Goal: Information Seeking & Learning: Learn about a topic

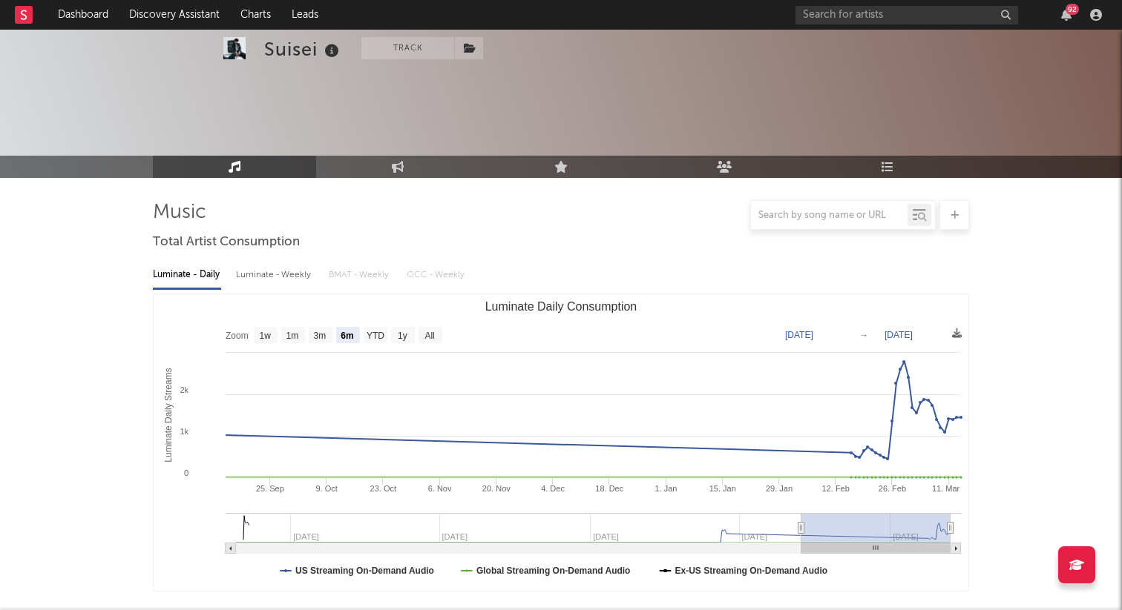
select select "6m"
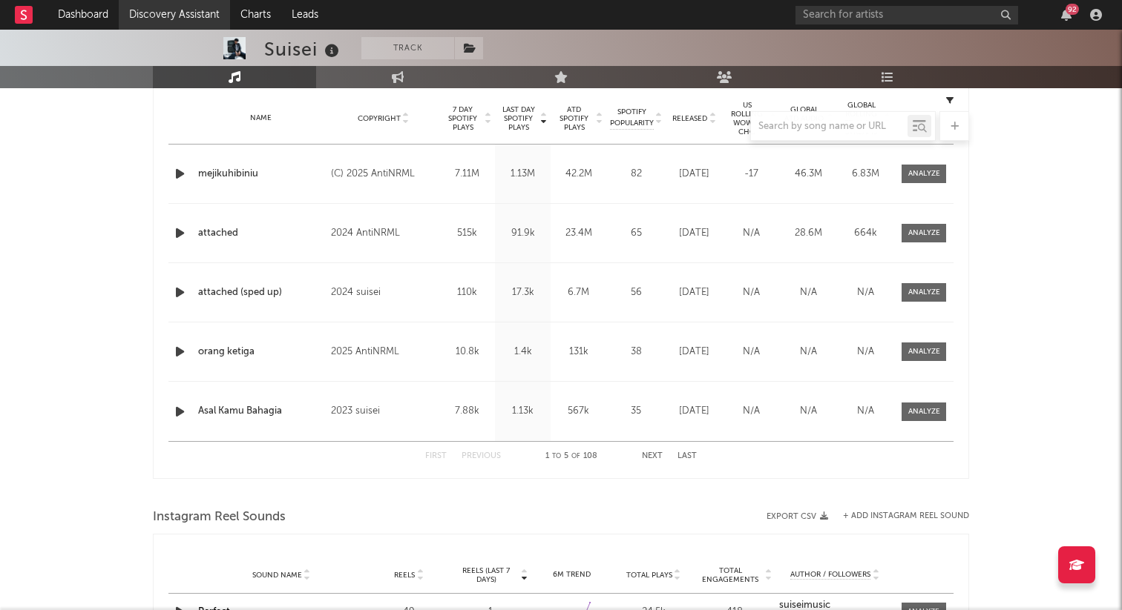
click at [200, 8] on link "Discovery Assistant" at bounding box center [174, 15] width 111 height 30
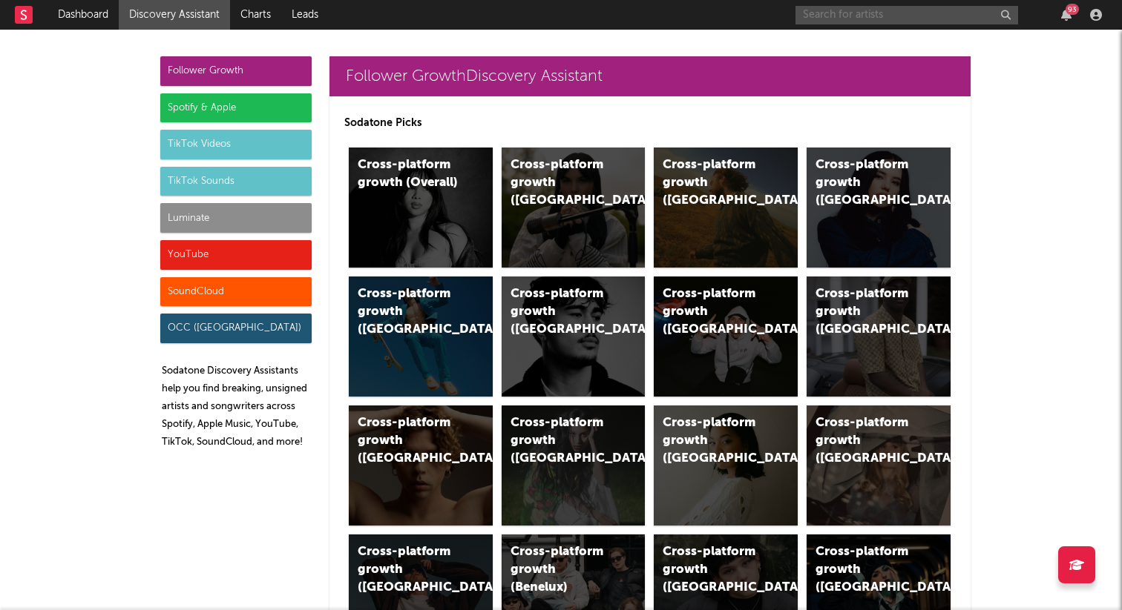
click at [818, 12] on input "text" at bounding box center [906, 15] width 223 height 19
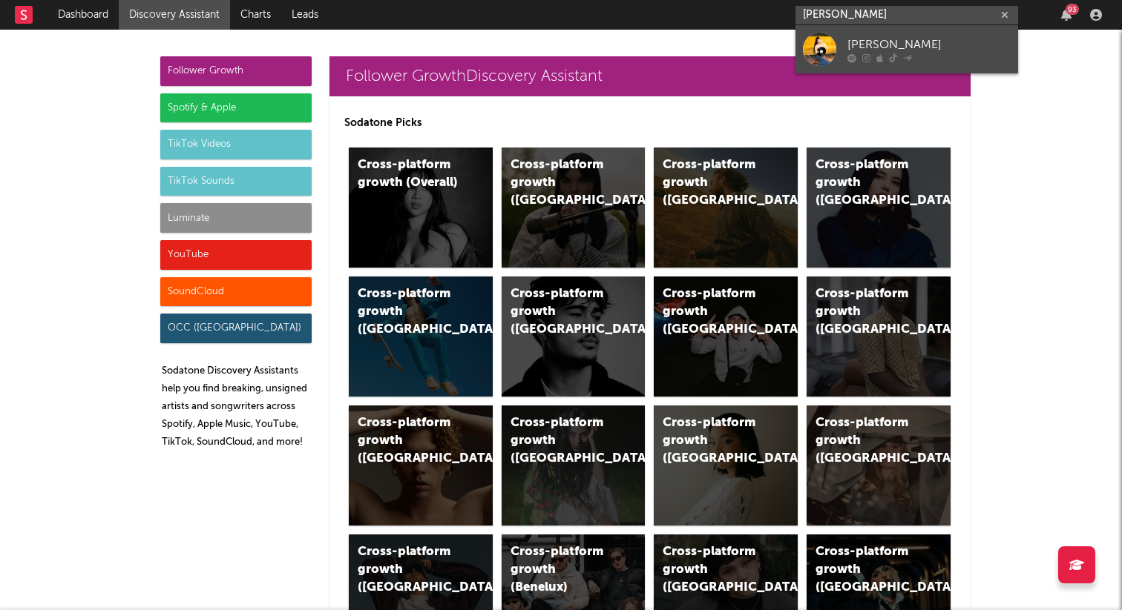
type input "natalie jinju"
click at [843, 55] on link "natalie jinju" at bounding box center [906, 49] width 223 height 48
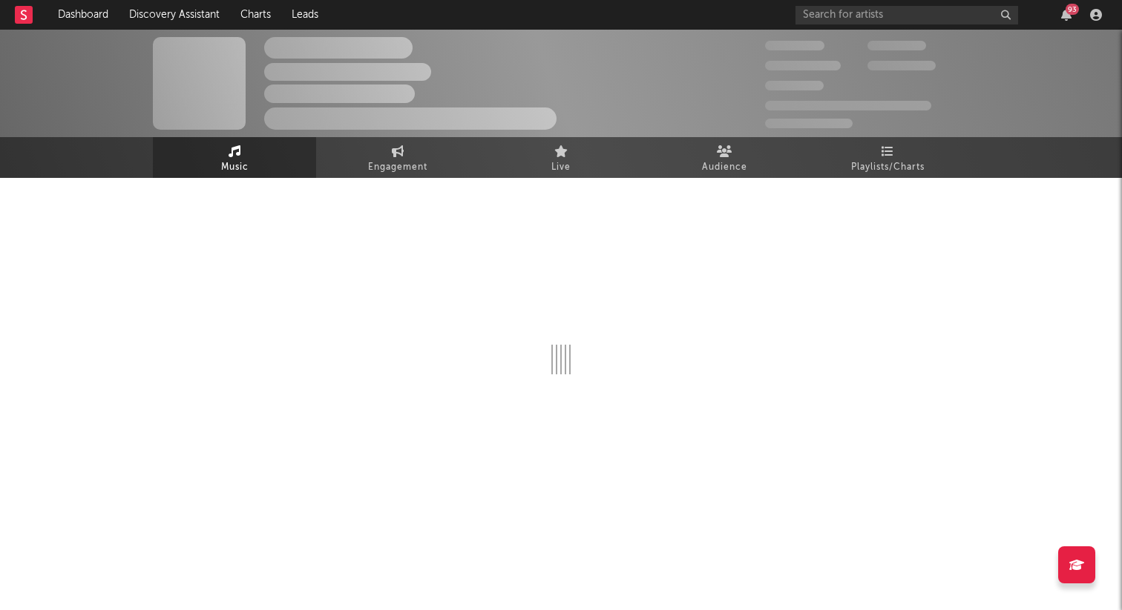
select select "6m"
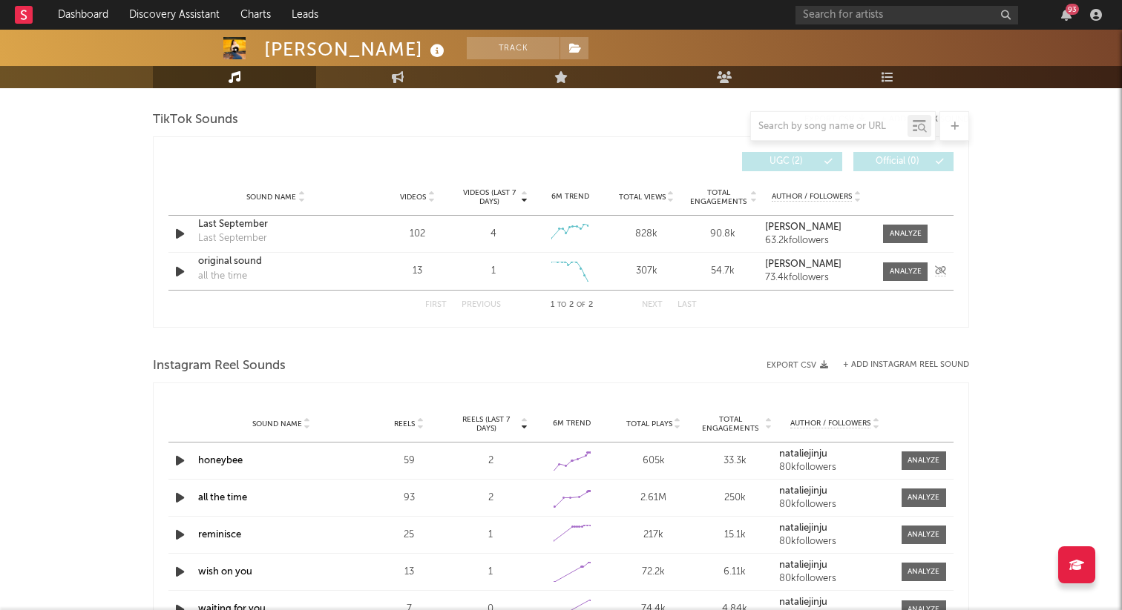
scroll to position [995, 0]
click at [218, 7] on link "Discovery Assistant" at bounding box center [174, 15] width 111 height 30
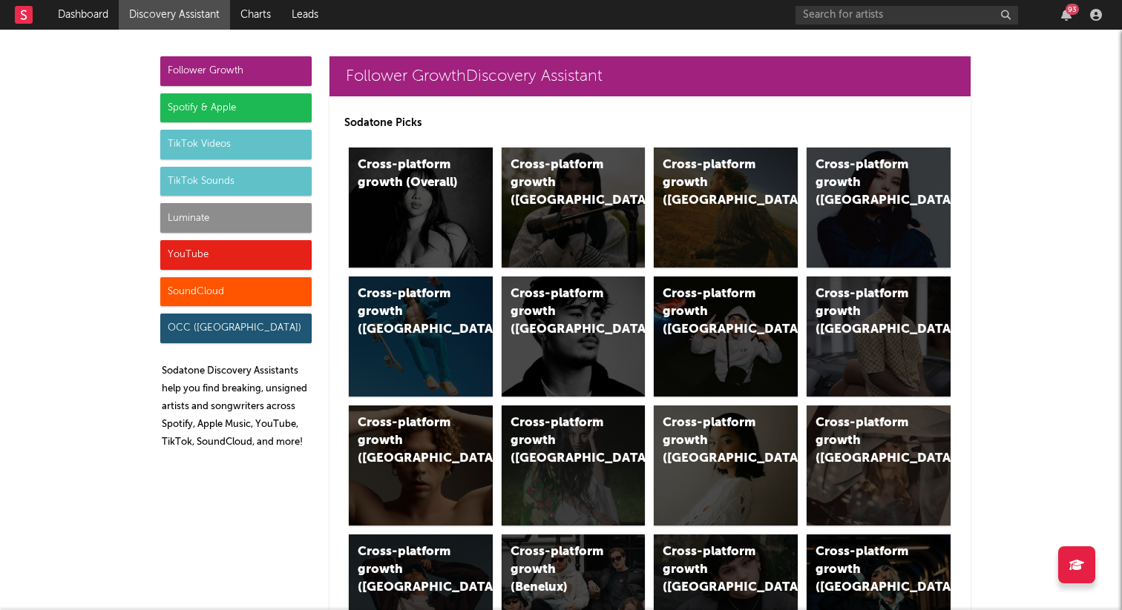
click at [221, 93] on div "Spotify & Apple" at bounding box center [235, 108] width 151 height 30
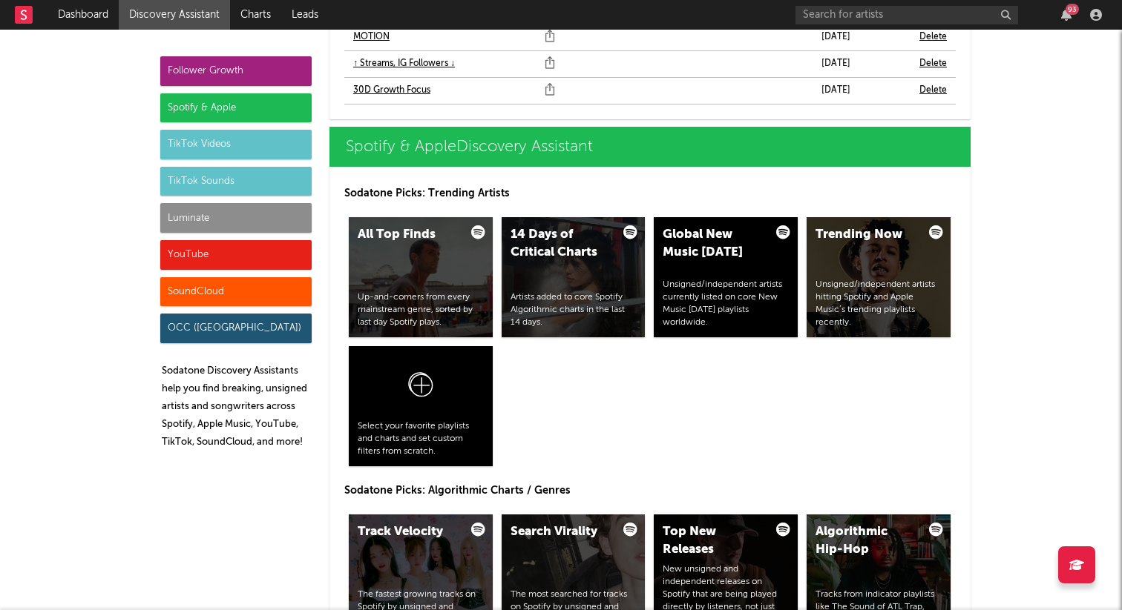
scroll to position [1546, 0]
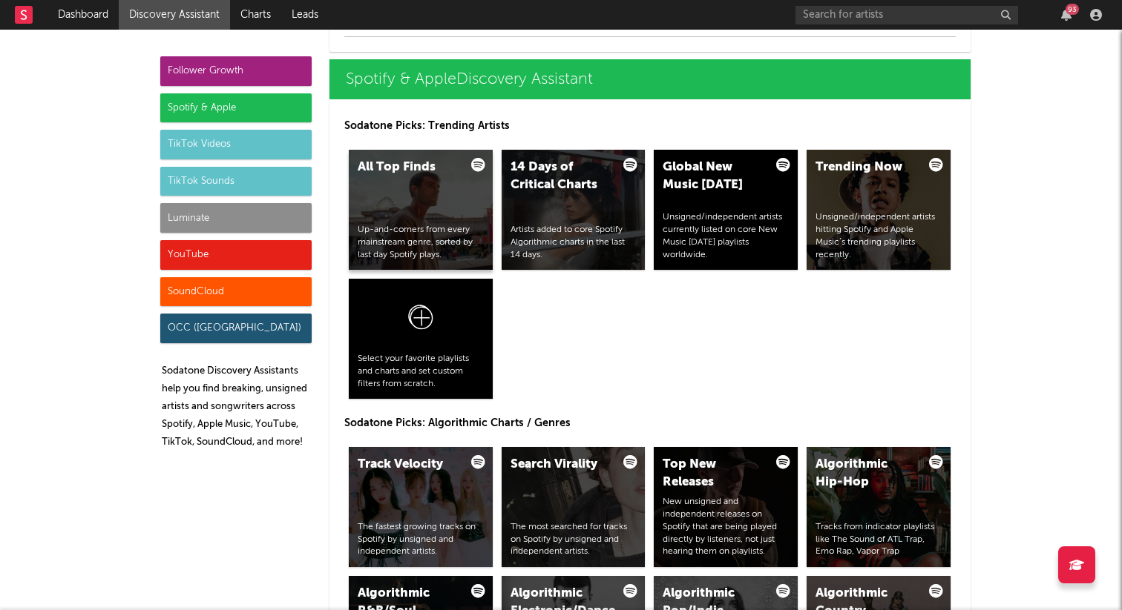
click at [379, 225] on div "Up-and-comers from every mainstream genre, sorted by last day Spotify plays." at bounding box center [421, 242] width 126 height 37
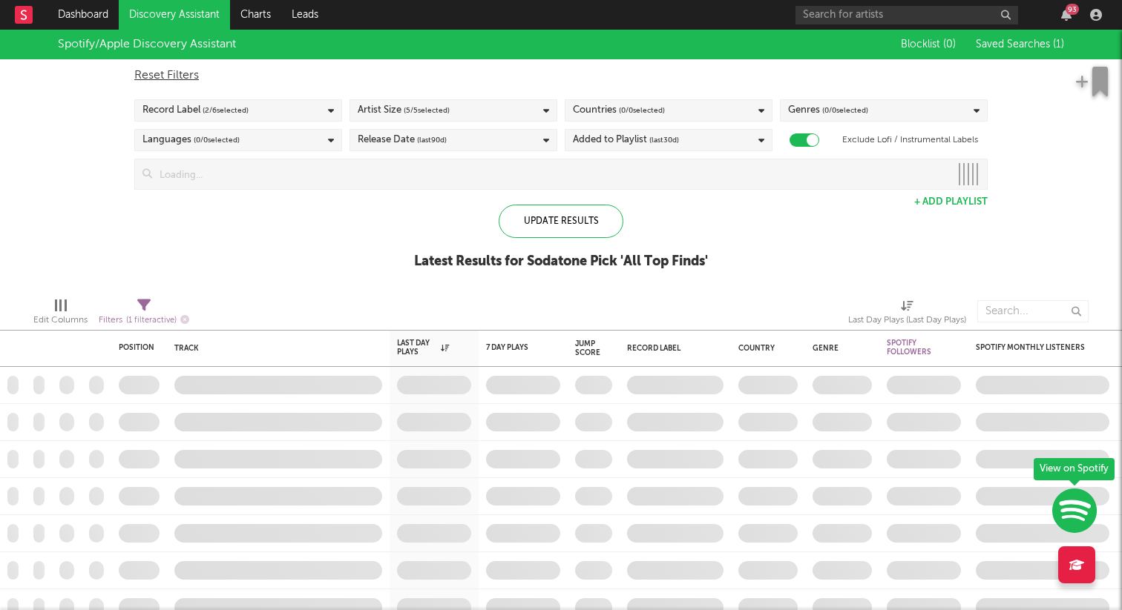
checkbox input "true"
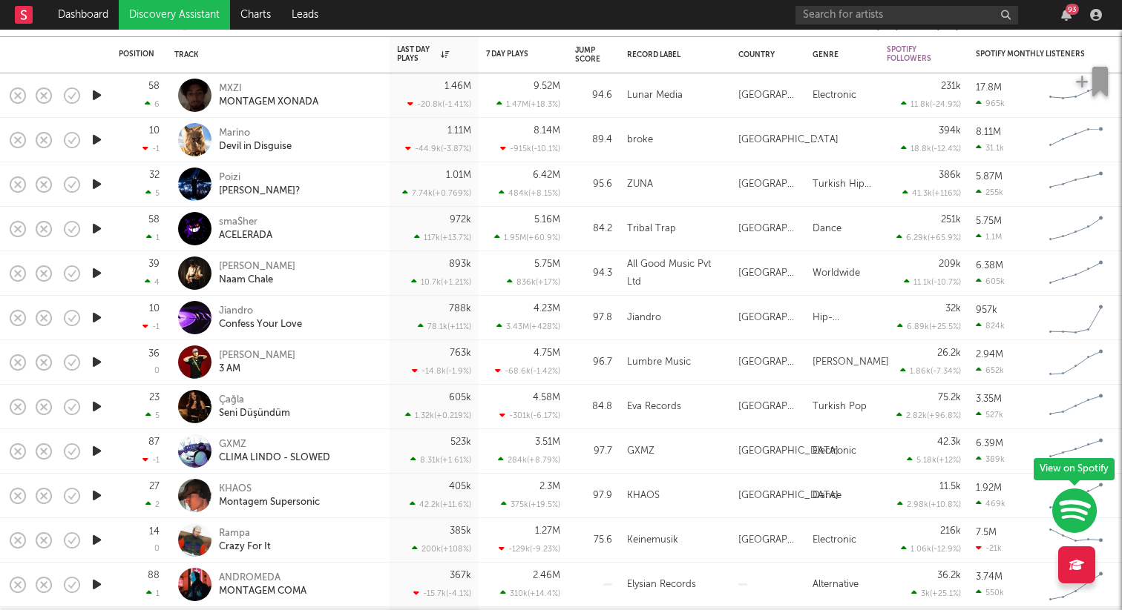
click at [100, 269] on icon "button" at bounding box center [97, 273] width 16 height 19
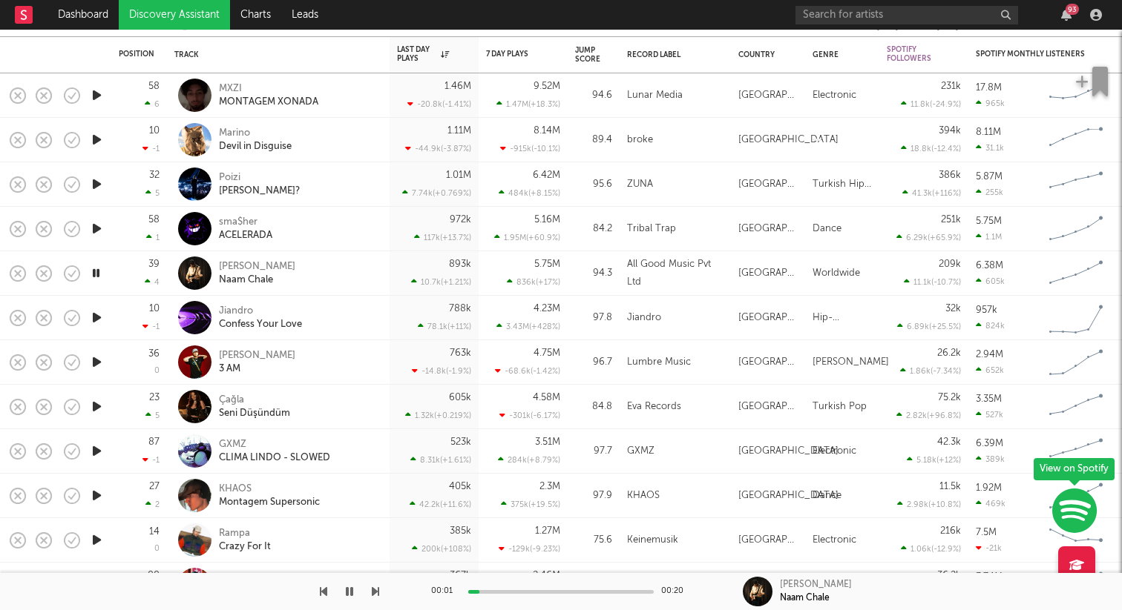
click at [96, 355] on icon "button" at bounding box center [97, 362] width 16 height 19
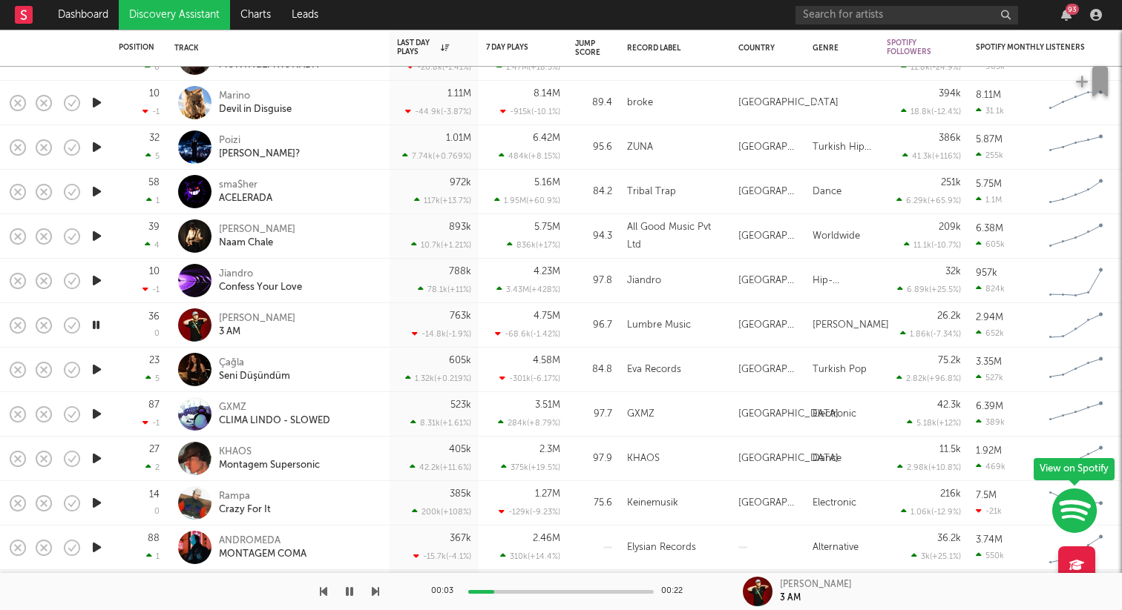
click at [93, 502] on icon "button" at bounding box center [97, 503] width 16 height 19
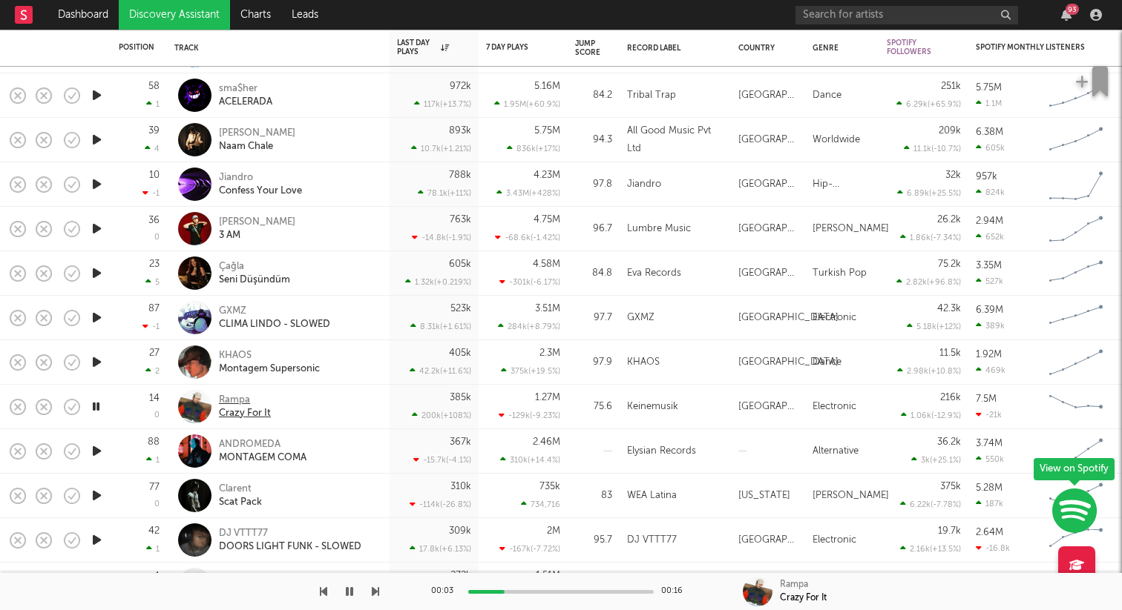
click at [235, 407] on div "Crazy For It" at bounding box center [245, 413] width 52 height 13
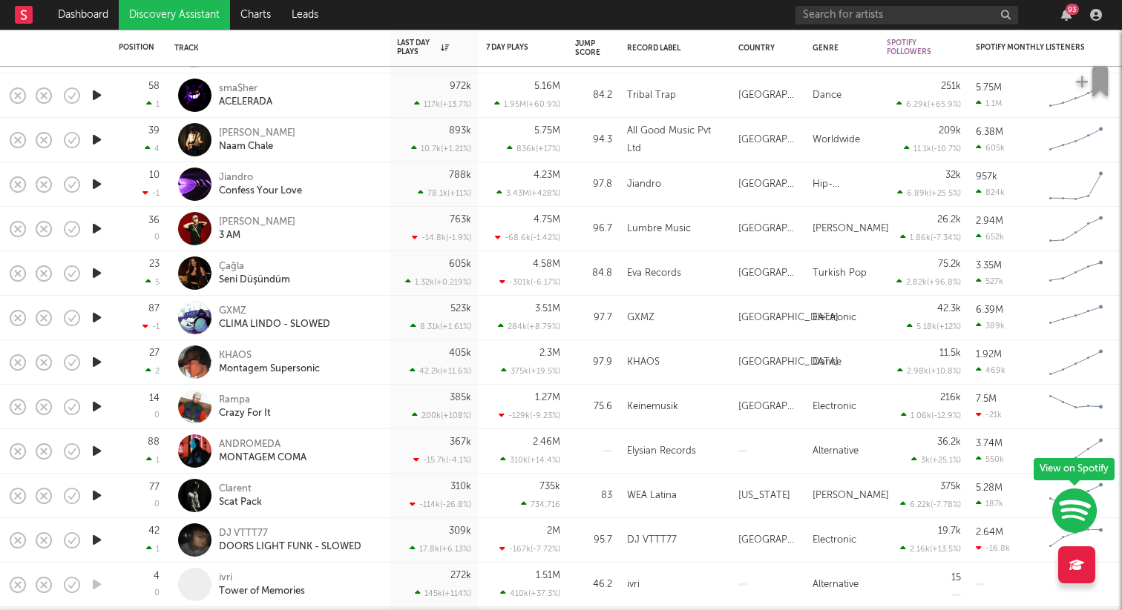
click at [96, 499] on icon "button" at bounding box center [97, 496] width 16 height 19
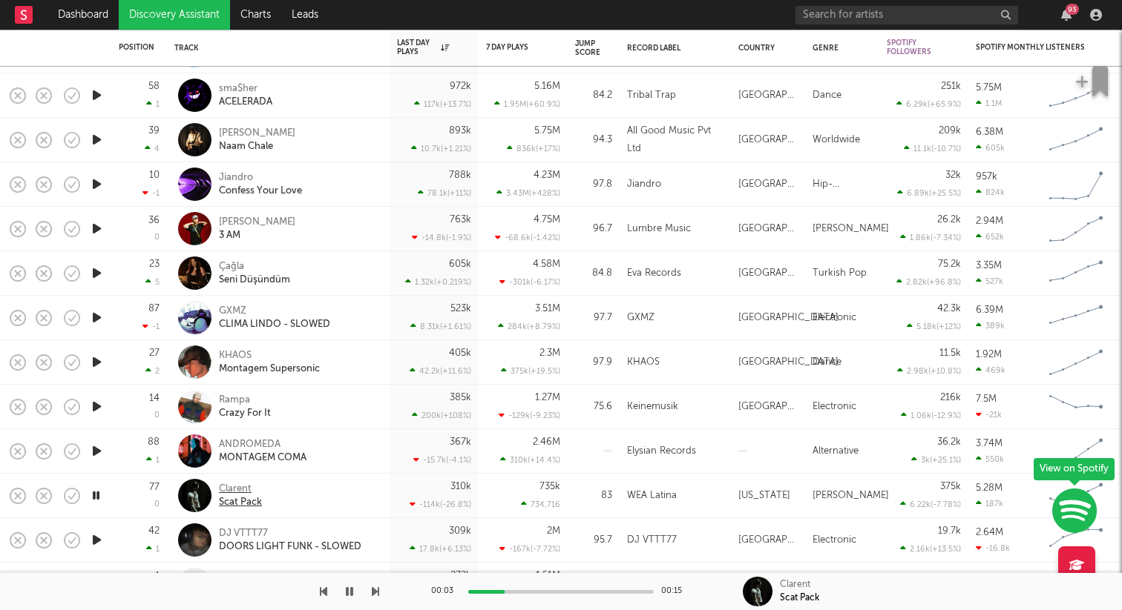
click at [240, 499] on div "Scat Pack" at bounding box center [240, 502] width 43 height 13
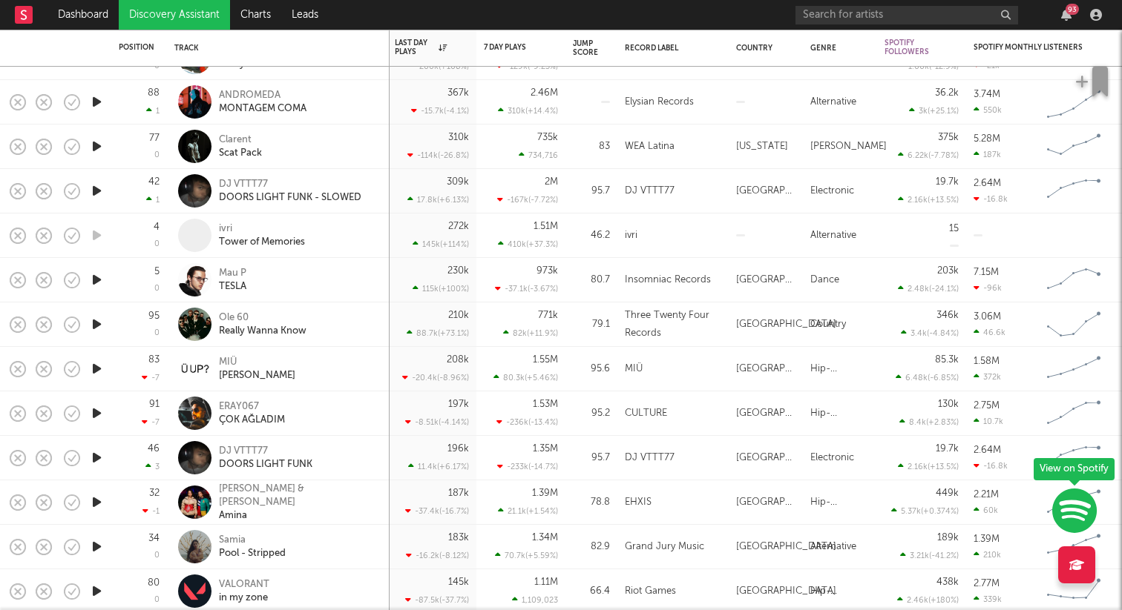
click at [98, 366] on icon "button" at bounding box center [97, 369] width 16 height 19
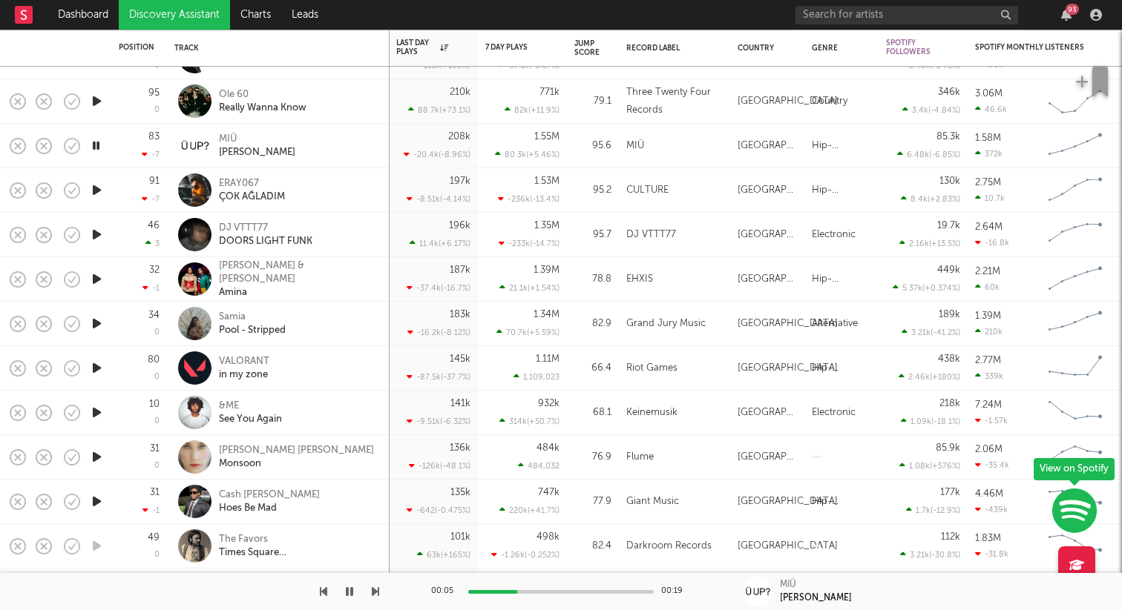
click at [99, 458] on icon "button" at bounding box center [97, 457] width 16 height 19
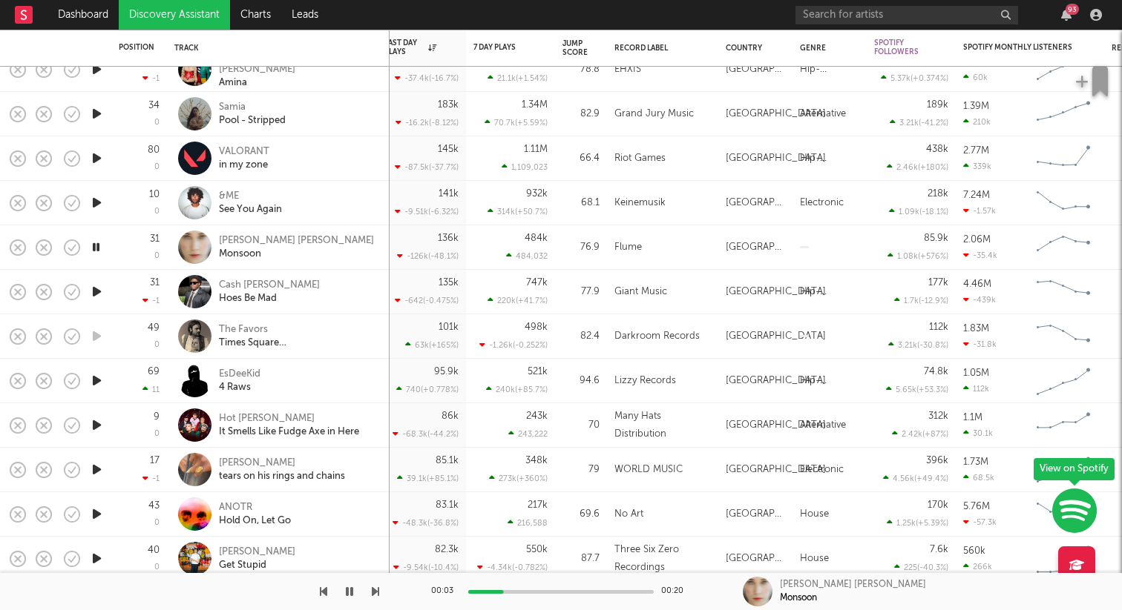
click at [92, 464] on icon "button" at bounding box center [97, 470] width 16 height 19
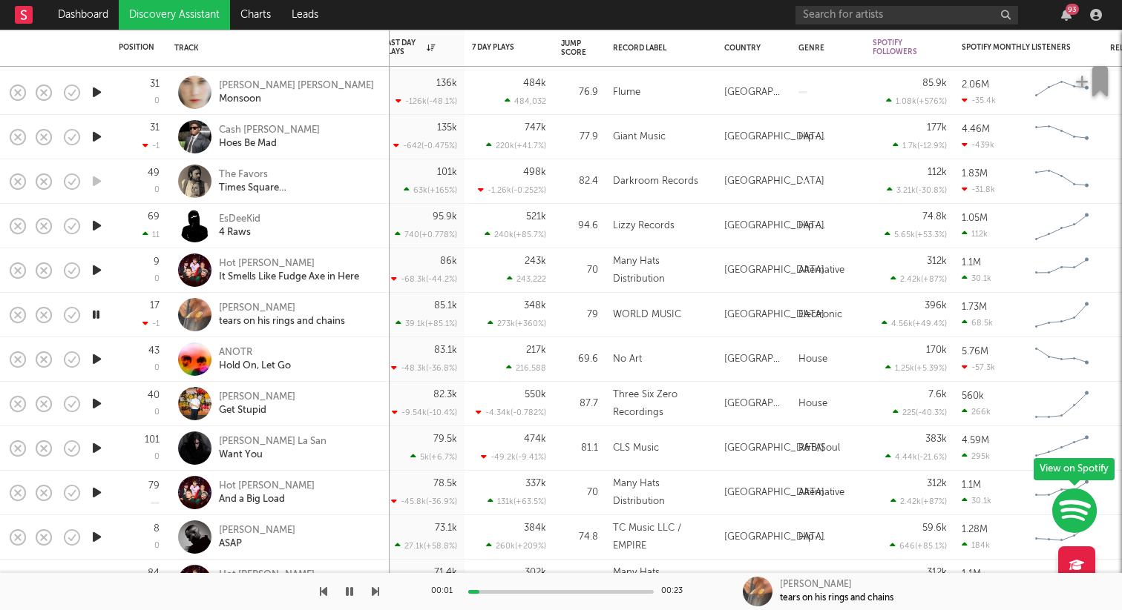
click at [185, 23] on link "Discovery Assistant" at bounding box center [174, 15] width 111 height 30
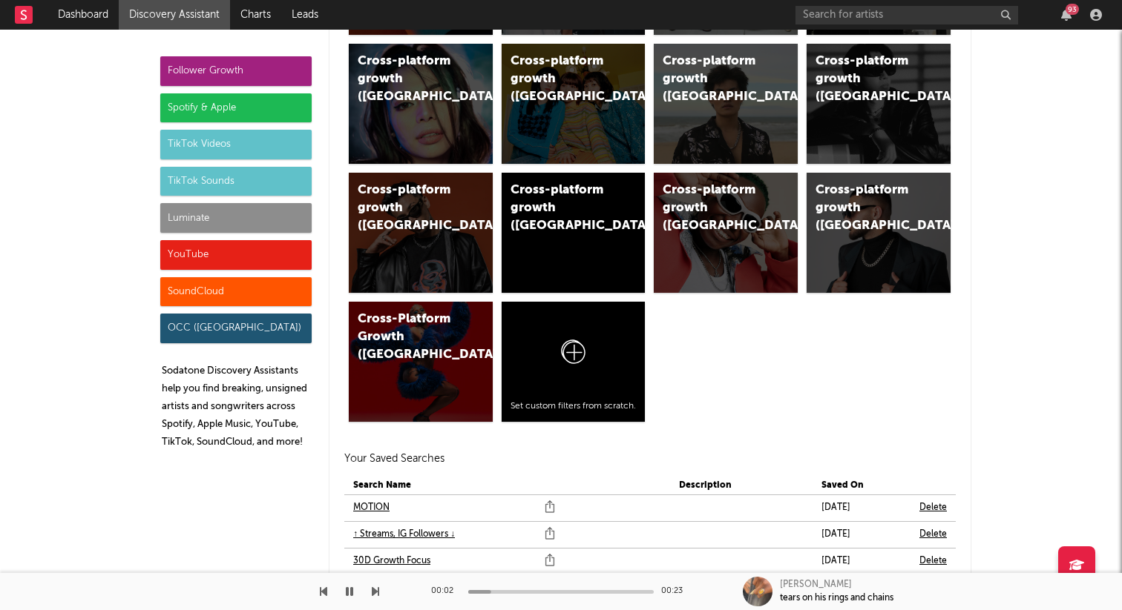
scroll to position [1065, 0]
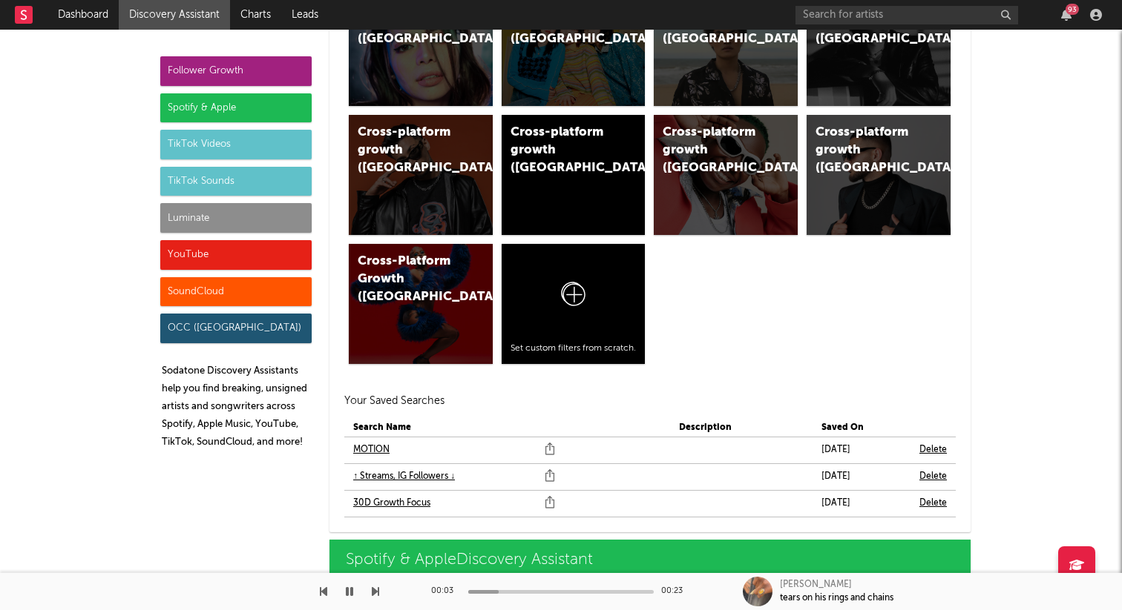
click at [381, 452] on link "MOTION" at bounding box center [371, 450] width 36 height 18
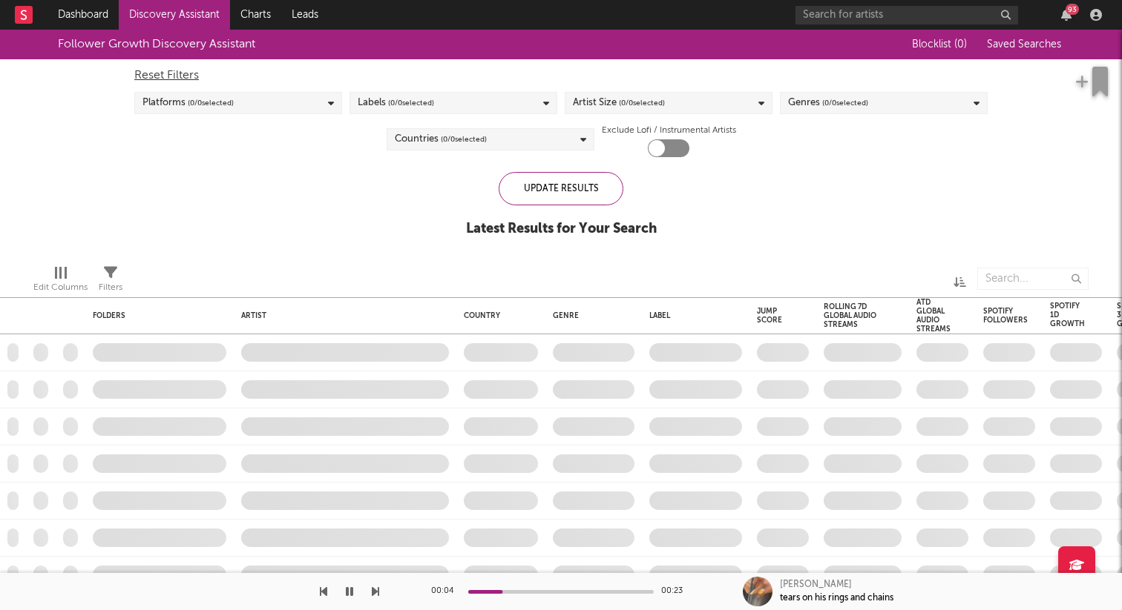
checkbox input "true"
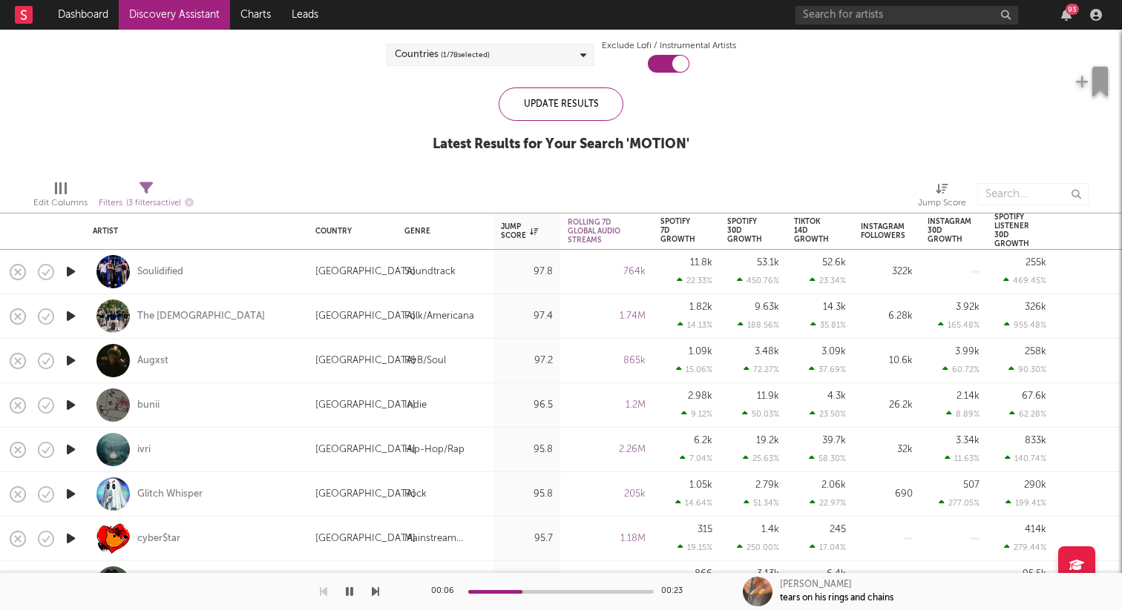
click at [69, 268] on icon "button" at bounding box center [71, 272] width 16 height 19
click at [79, 363] on div at bounding box center [71, 361] width 30 height 45
select select "1w"
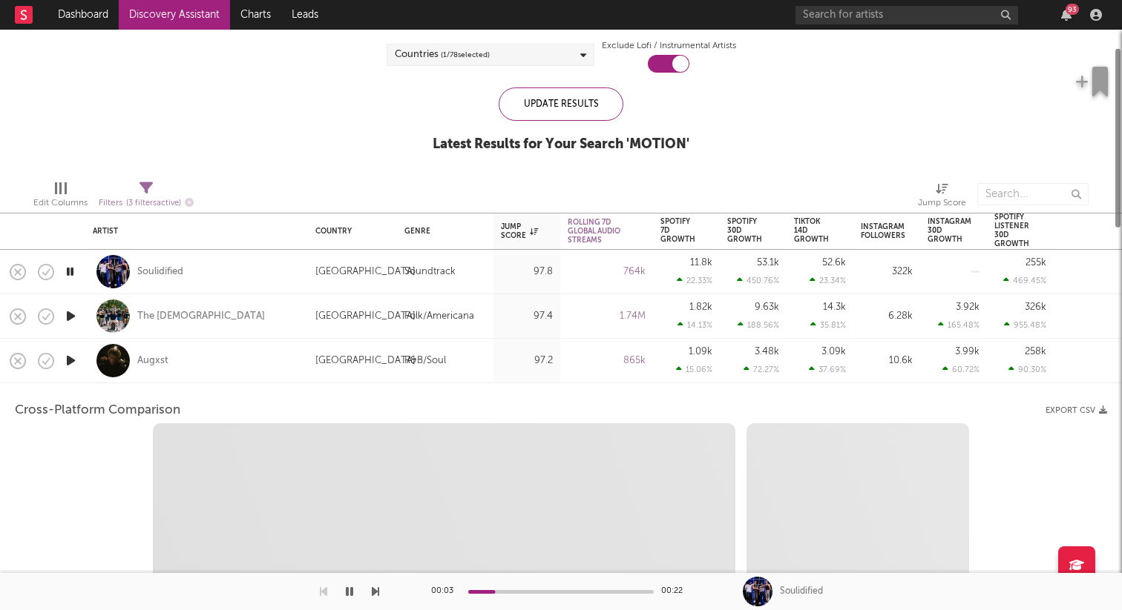
select select "6m"
click at [72, 356] on icon "button" at bounding box center [71, 361] width 16 height 19
click at [268, 352] on div "Augxst" at bounding box center [197, 361] width 208 height 44
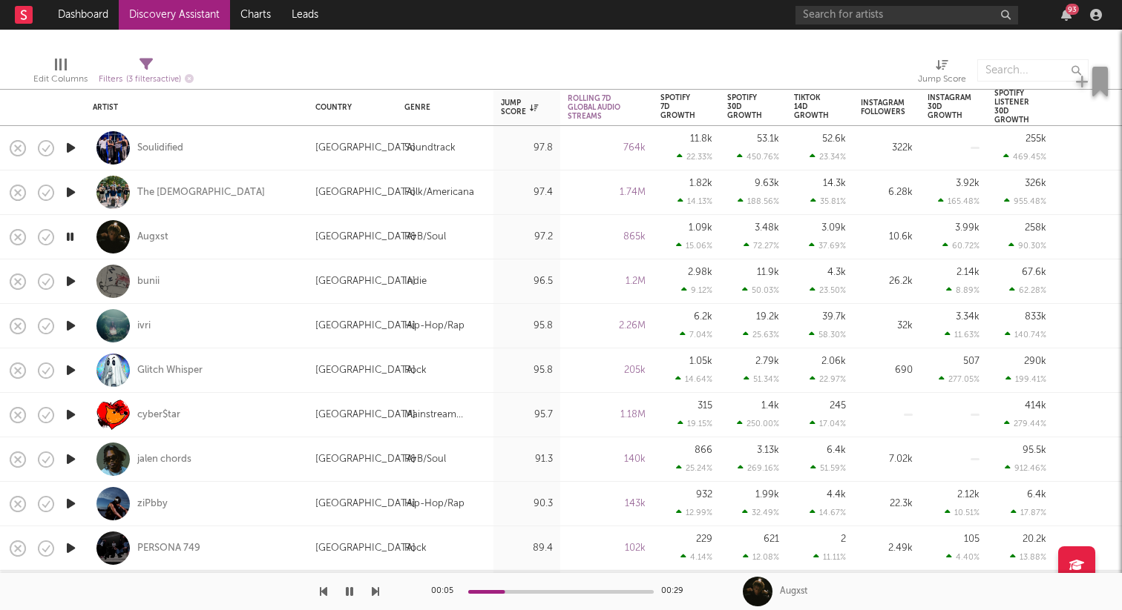
click at [67, 457] on icon "button" at bounding box center [71, 459] width 16 height 19
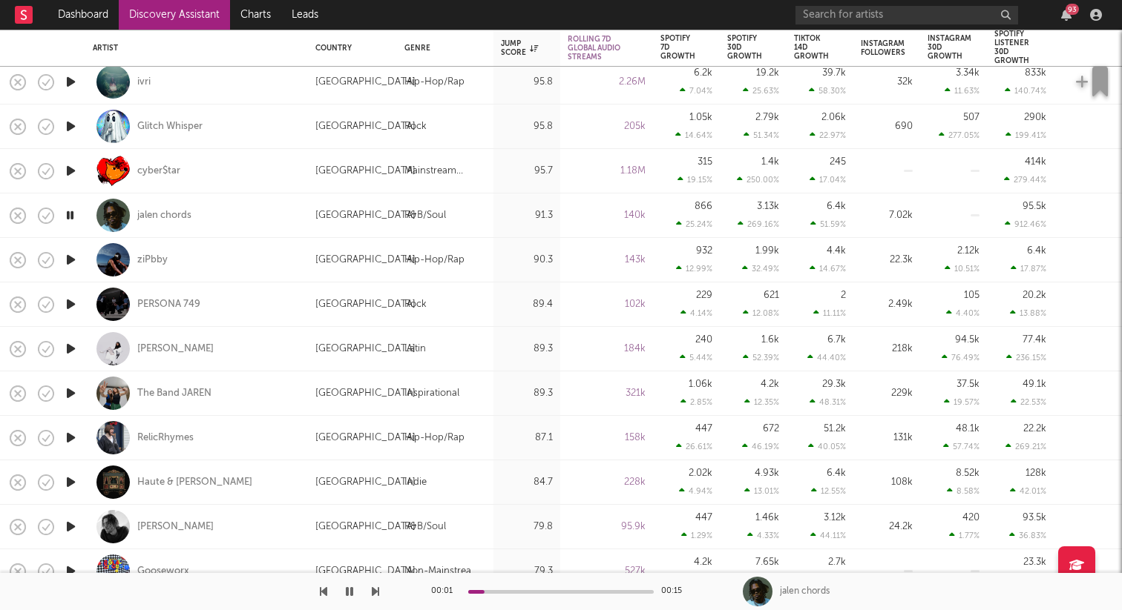
click at [73, 260] on icon "button" at bounding box center [71, 260] width 16 height 19
click at [70, 304] on icon "button" at bounding box center [71, 304] width 16 height 19
click at [168, 306] on div "PERSONA 749" at bounding box center [168, 304] width 63 height 13
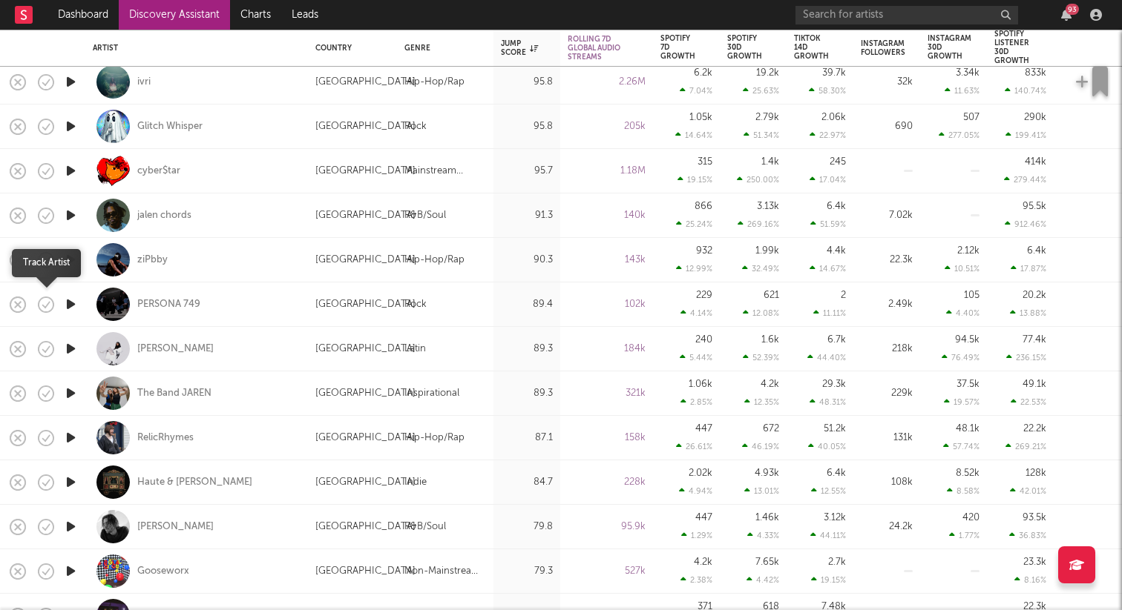
click at [49, 300] on icon "button" at bounding box center [46, 304] width 21 height 21
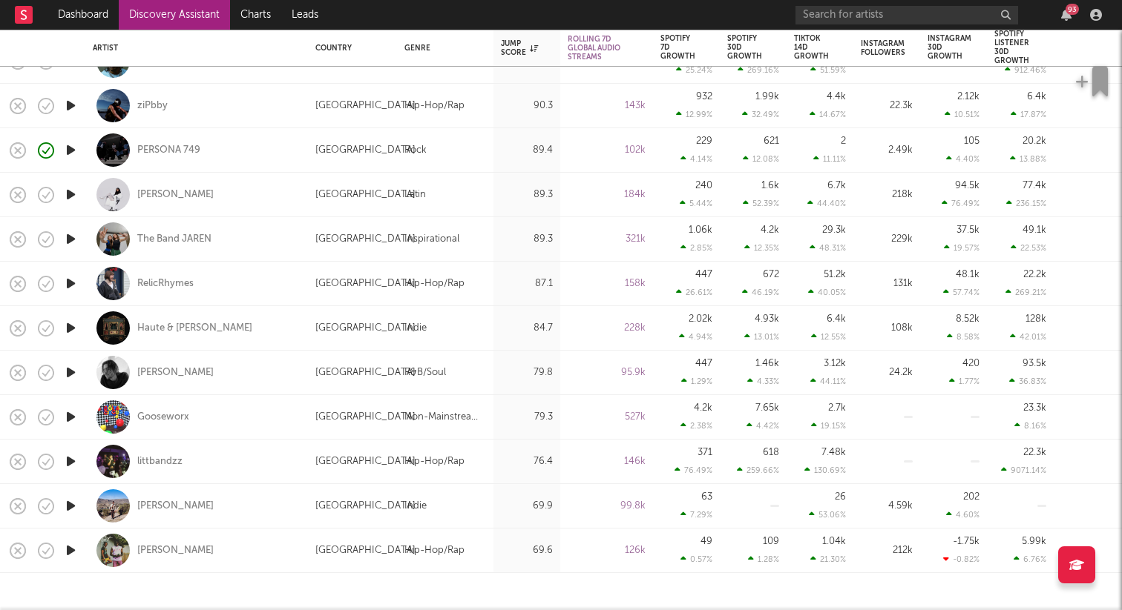
click at [74, 462] on icon "button" at bounding box center [71, 461] width 16 height 19
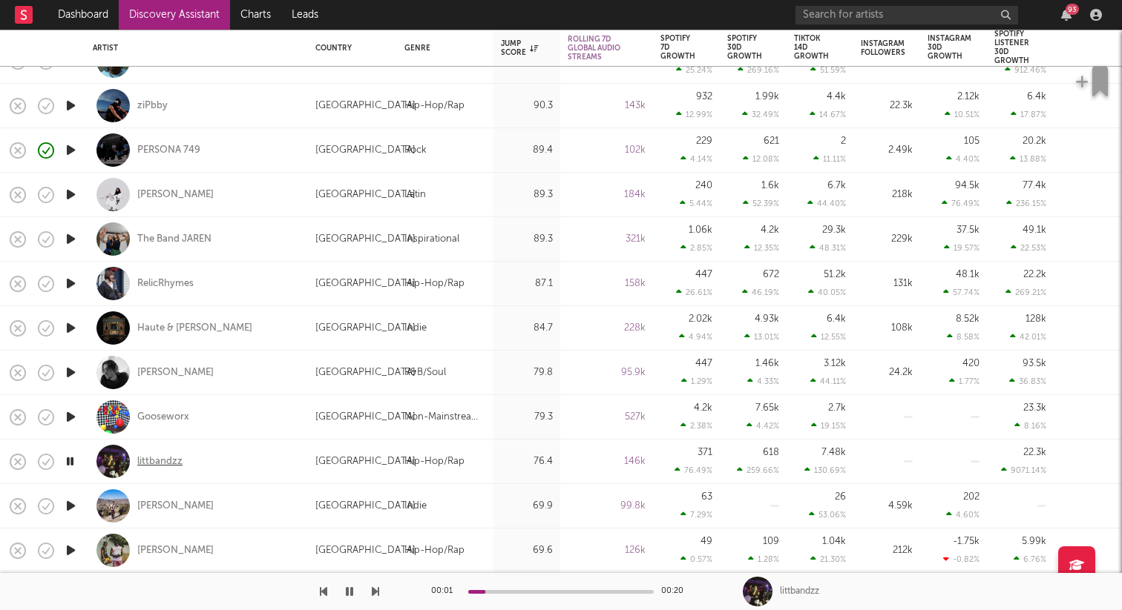
click at [171, 458] on div "littbandzz" at bounding box center [159, 461] width 45 height 13
click at [151, 461] on div "littbandzz" at bounding box center [159, 461] width 45 height 13
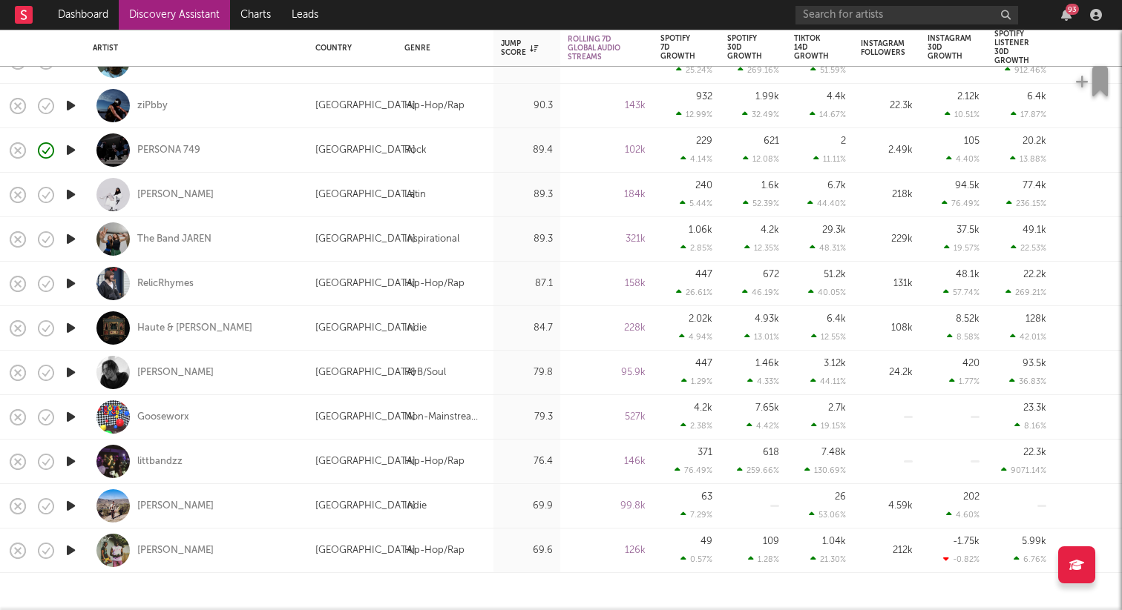
click at [68, 509] on icon "button" at bounding box center [71, 506] width 16 height 19
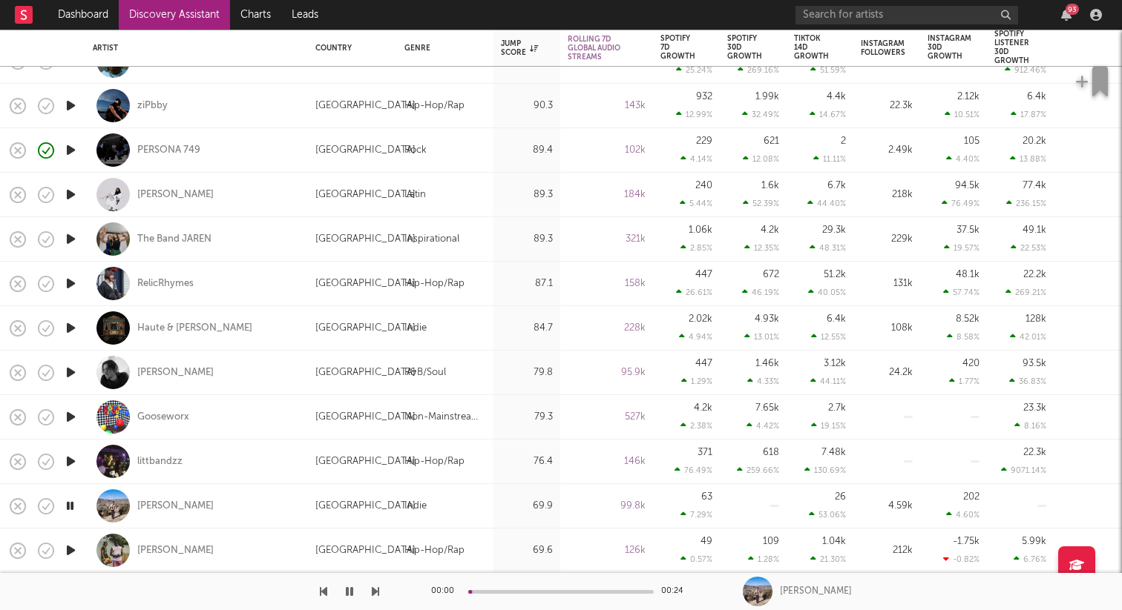
click at [69, 552] on icon "button" at bounding box center [71, 550] width 16 height 19
click at [146, 550] on div "Lil Dann" at bounding box center [175, 550] width 76 height 13
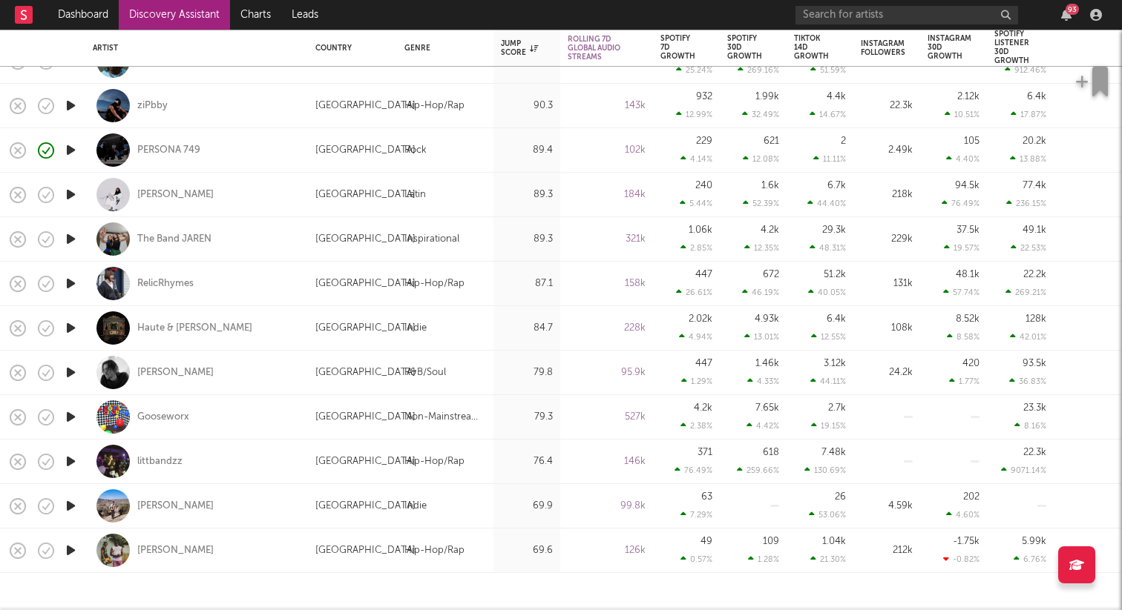
click at [72, 421] on icon "button" at bounding box center [71, 417] width 16 height 19
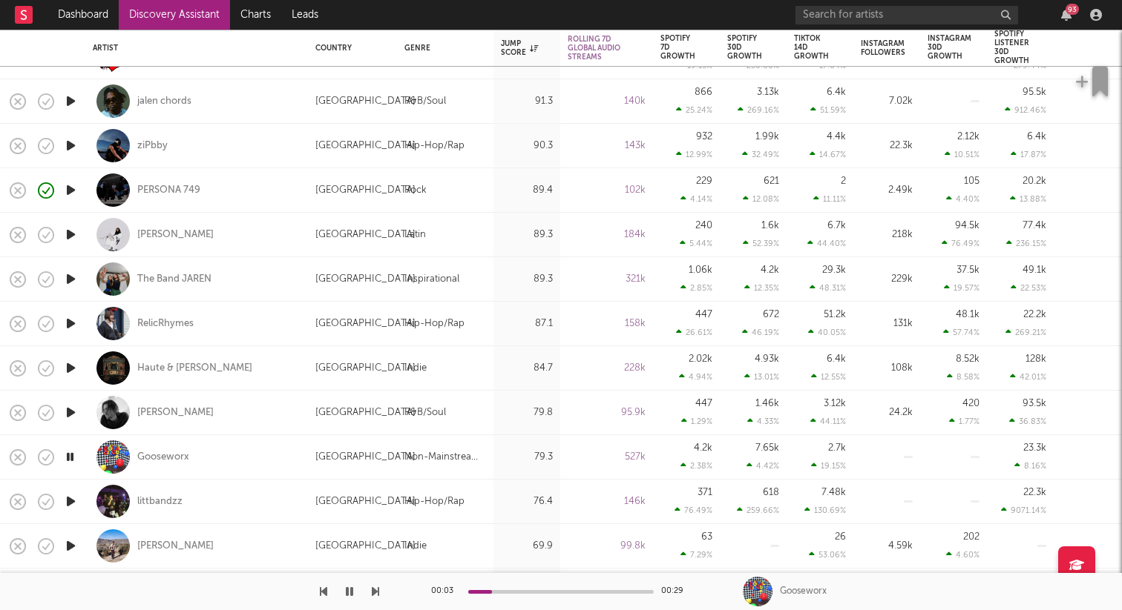
click at [72, 237] on icon "button" at bounding box center [71, 235] width 16 height 19
click at [155, 235] on div "Melanie Santiler" at bounding box center [175, 234] width 76 height 13
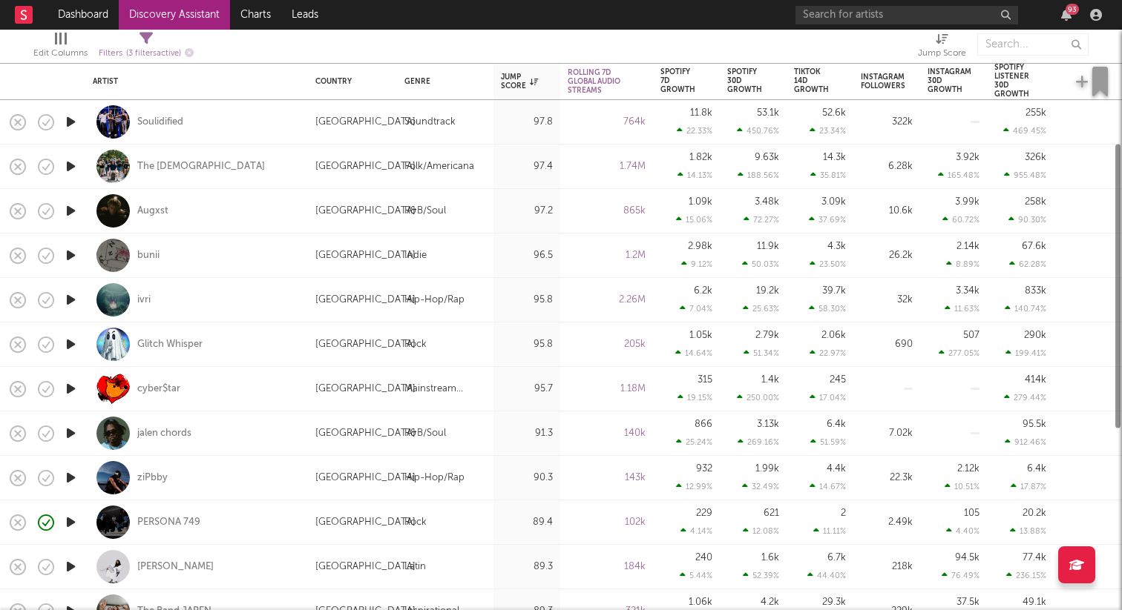
click at [71, 297] on icon "button" at bounding box center [71, 300] width 16 height 19
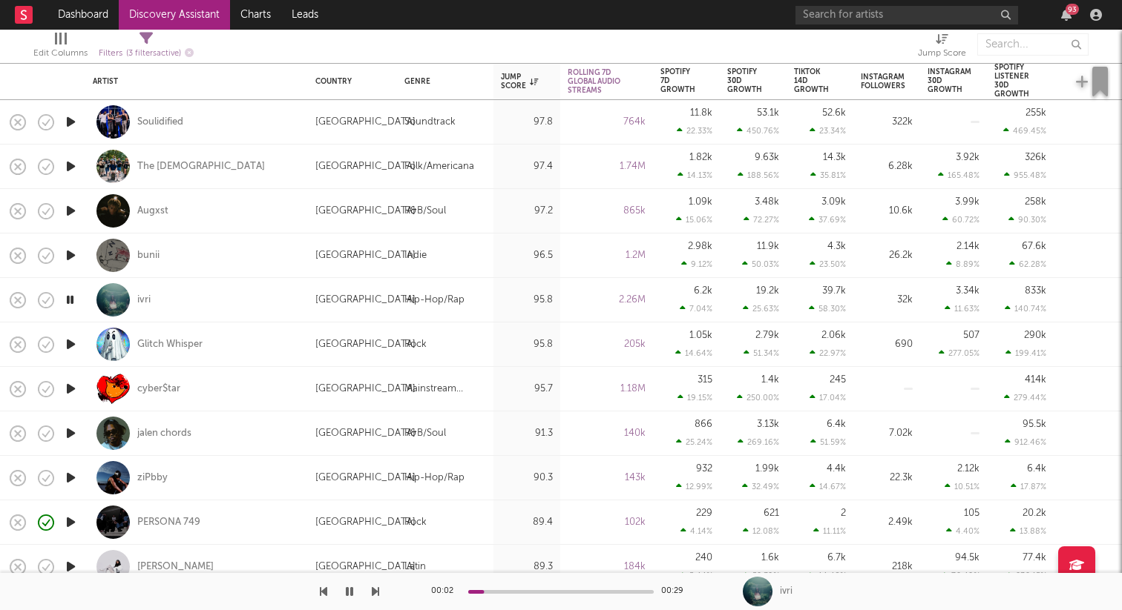
click at [68, 113] on icon "button" at bounding box center [71, 122] width 16 height 19
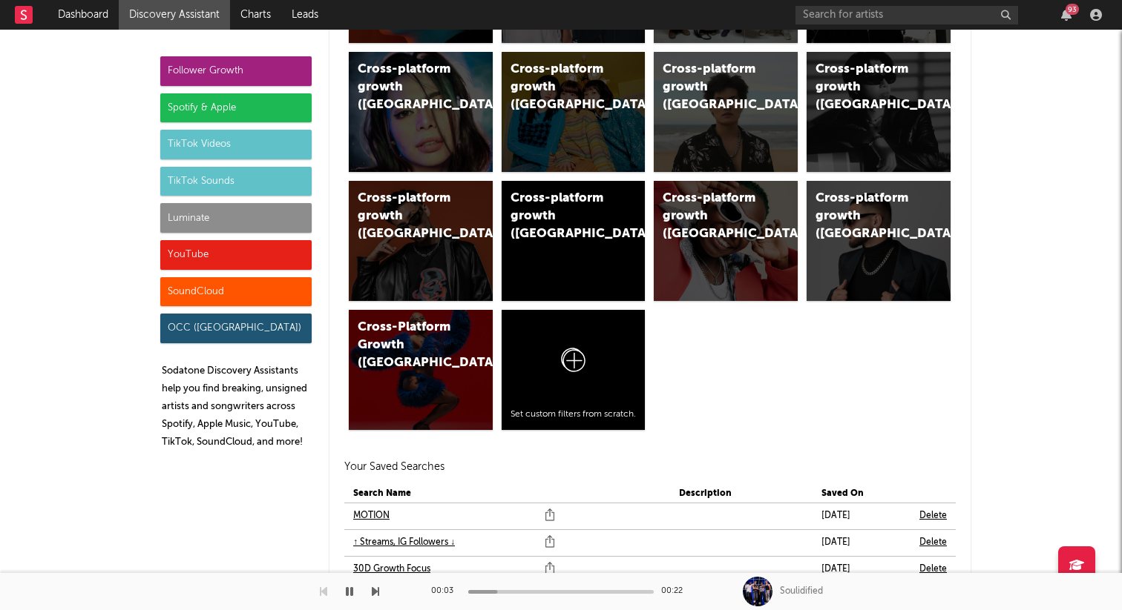
scroll to position [1223, 0]
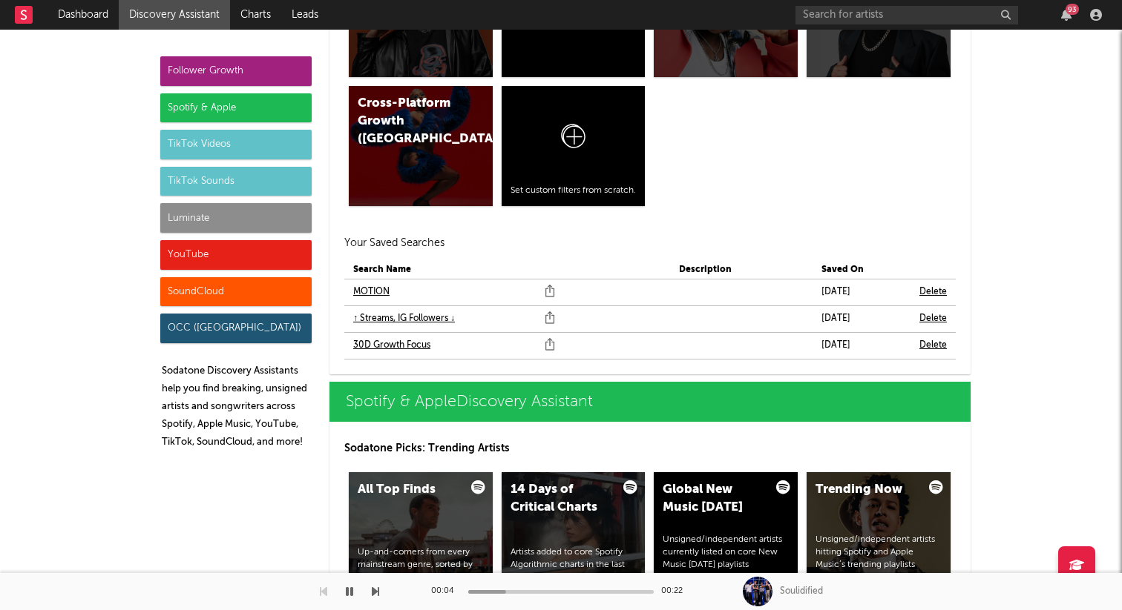
click at [398, 323] on link "↑ Streams, IG Followers ↓" at bounding box center [404, 319] width 102 height 18
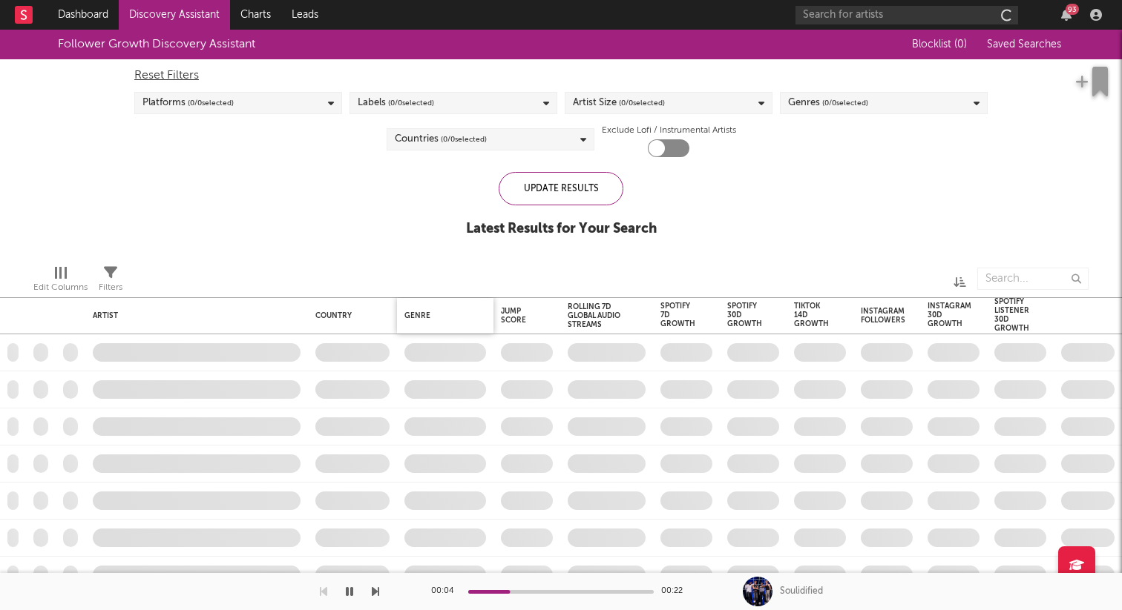
checkbox input "true"
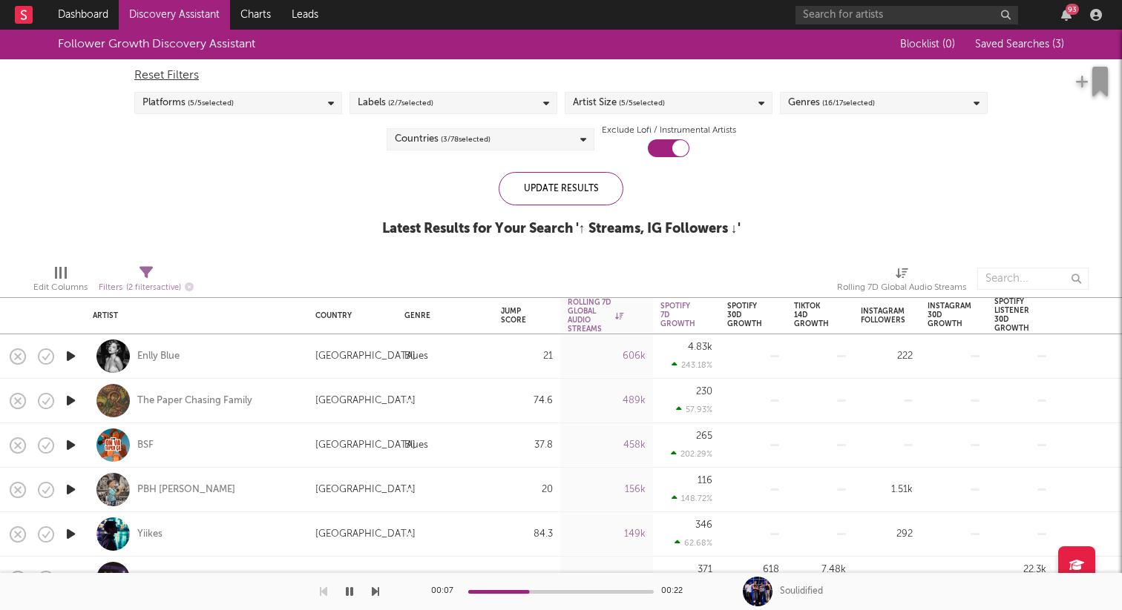
click at [73, 353] on icon "button" at bounding box center [71, 356] width 16 height 19
click at [157, 358] on div "Enlly Blue" at bounding box center [158, 356] width 42 height 13
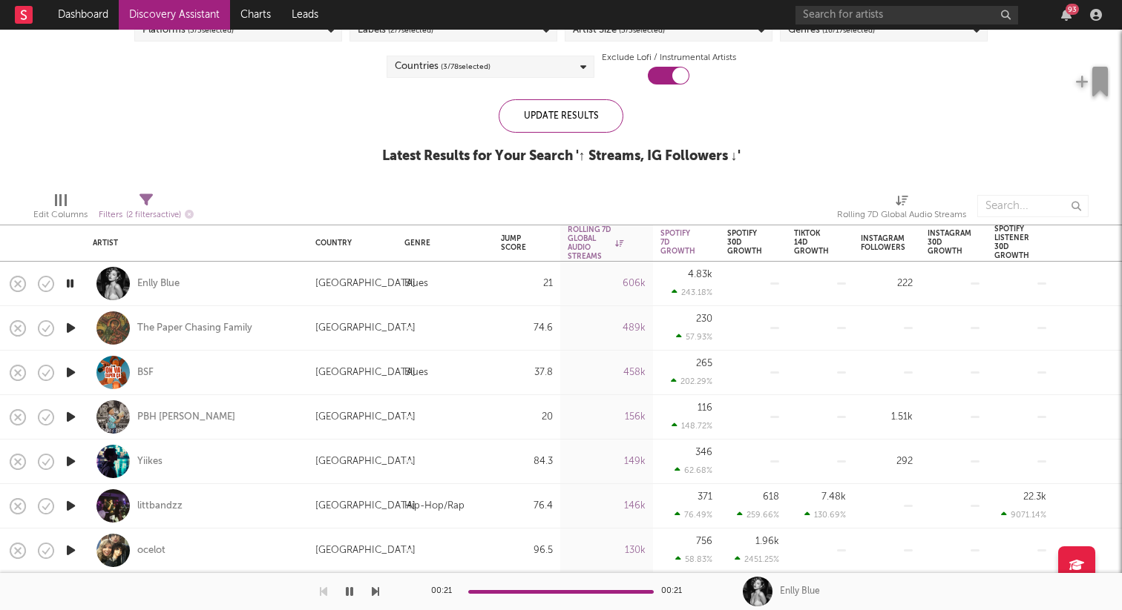
click at [72, 416] on icon "button" at bounding box center [71, 417] width 16 height 19
click at [162, 415] on div "PBH [PERSON_NAME]" at bounding box center [186, 417] width 98 height 13
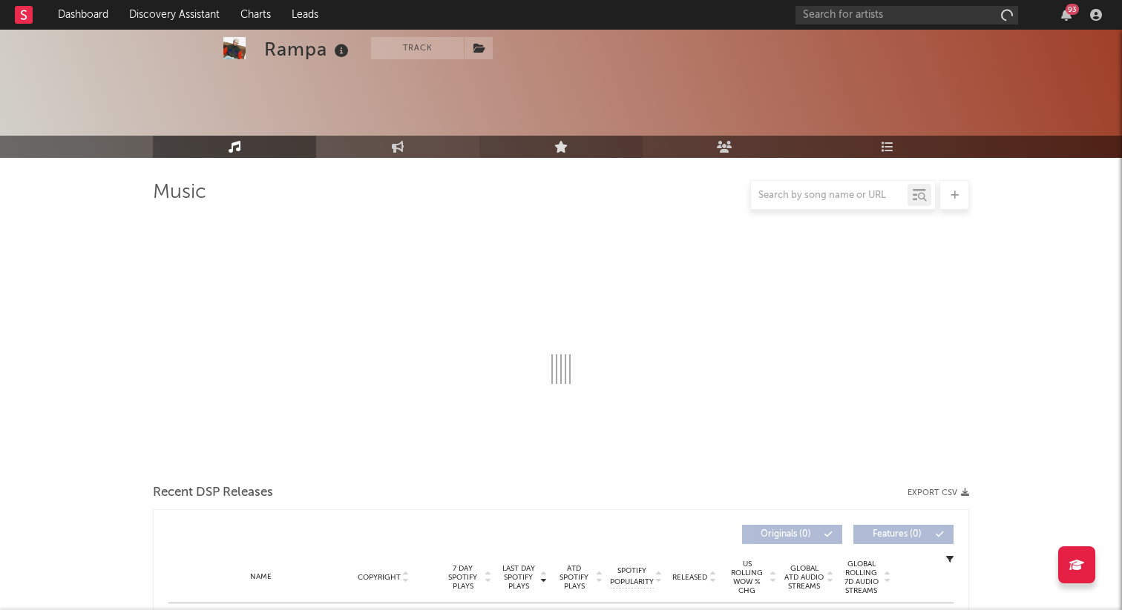
scroll to position [654, 0]
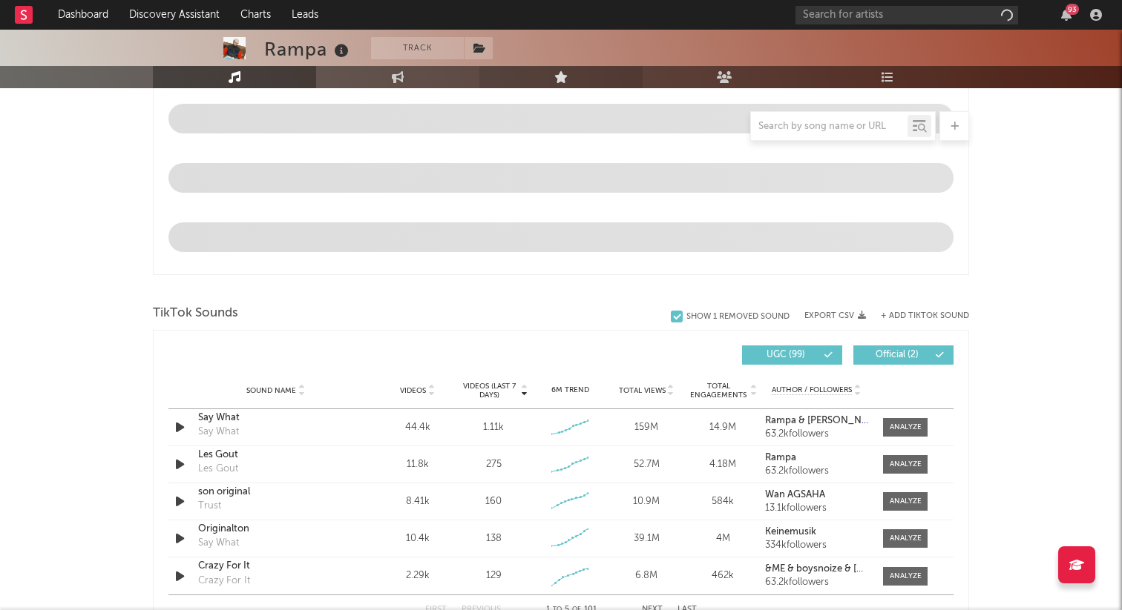
select select "6m"
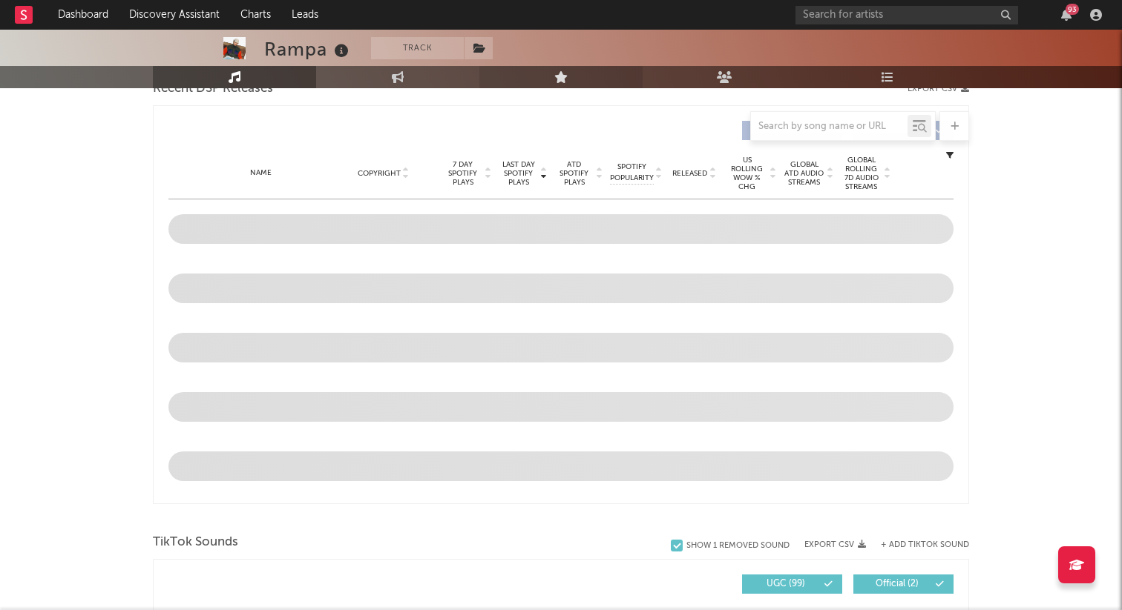
scroll to position [541, 0]
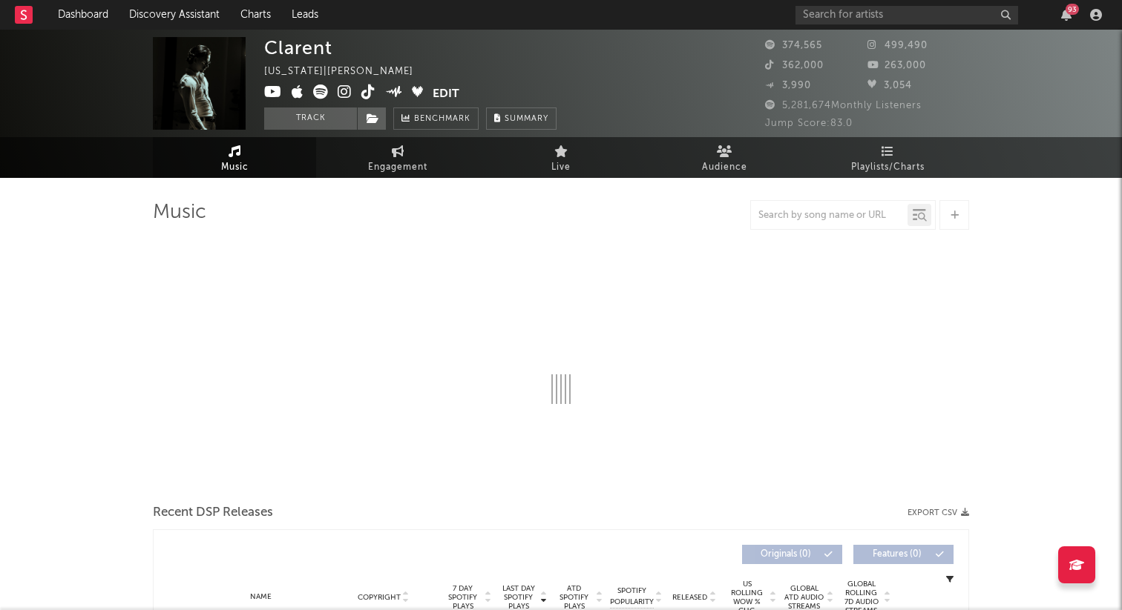
select select "6m"
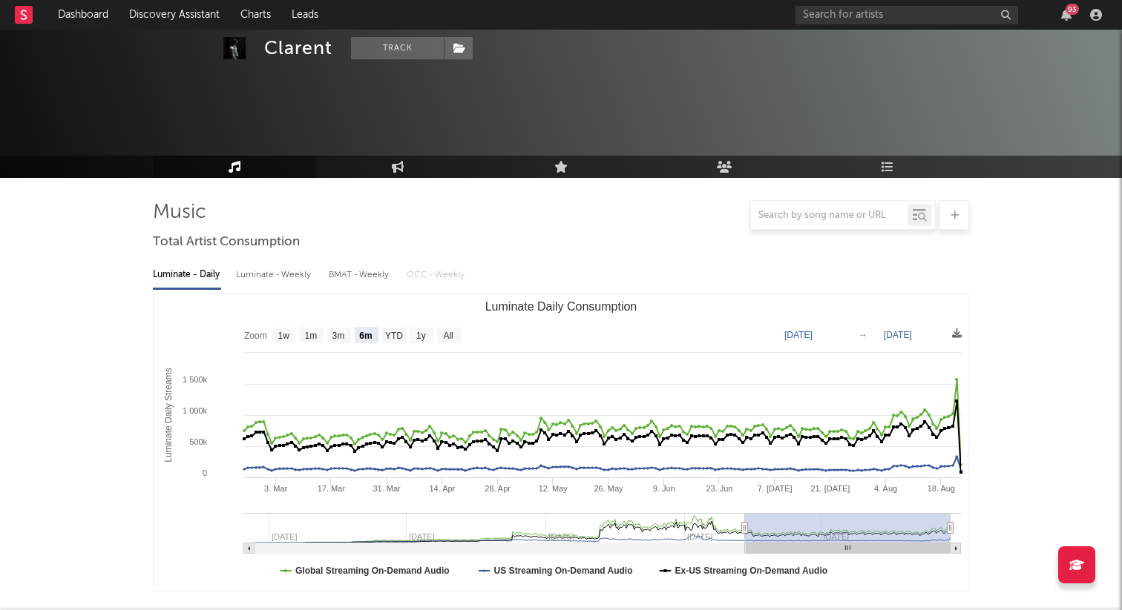
scroll to position [574, 0]
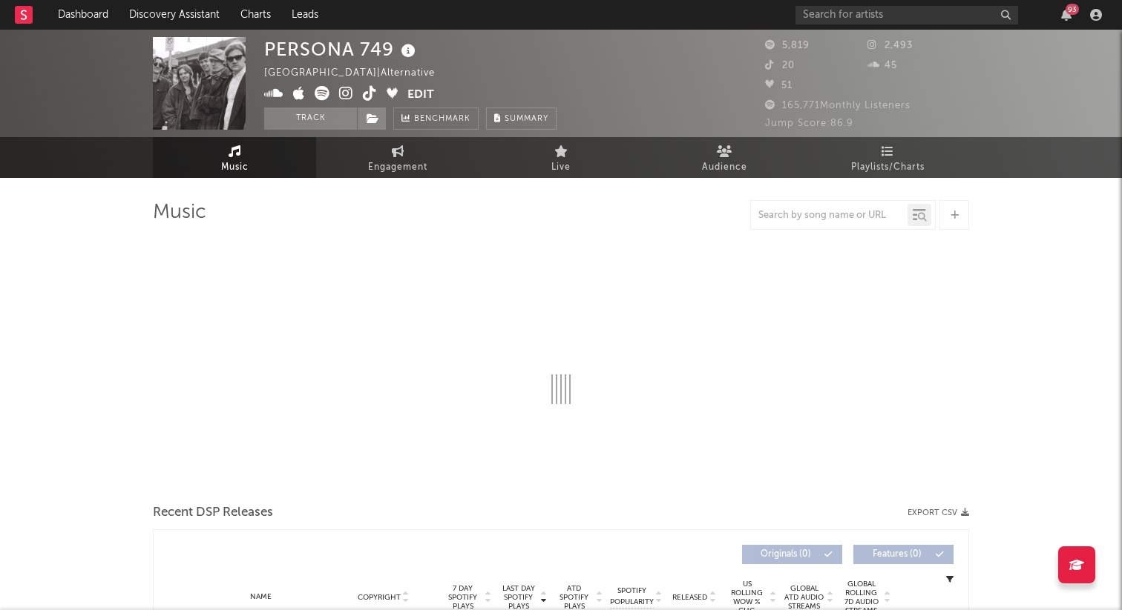
scroll to position [31, 0]
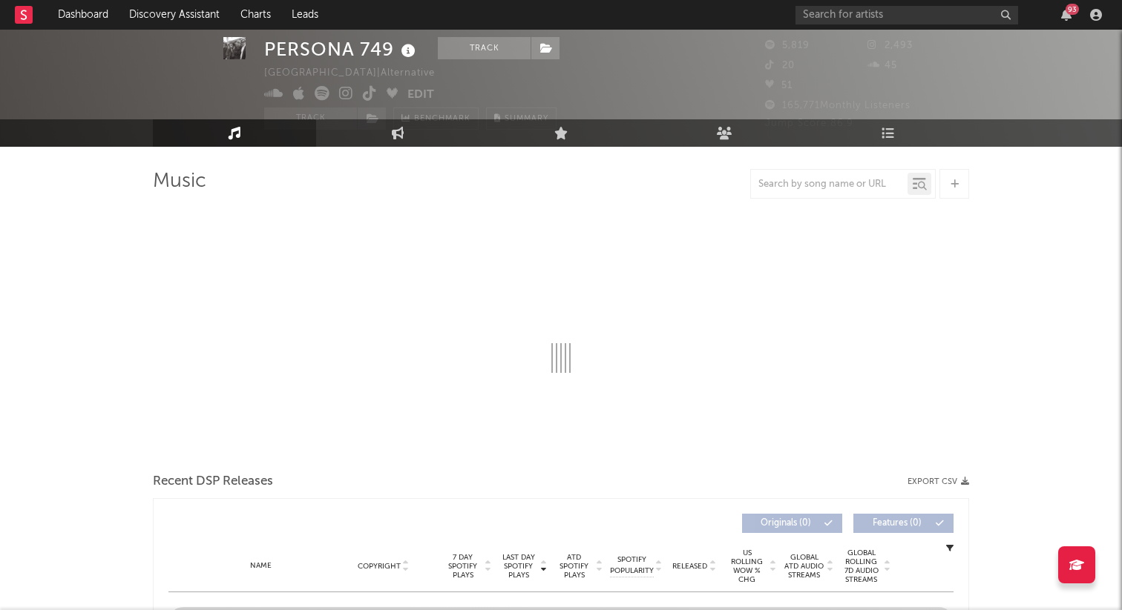
select select "6m"
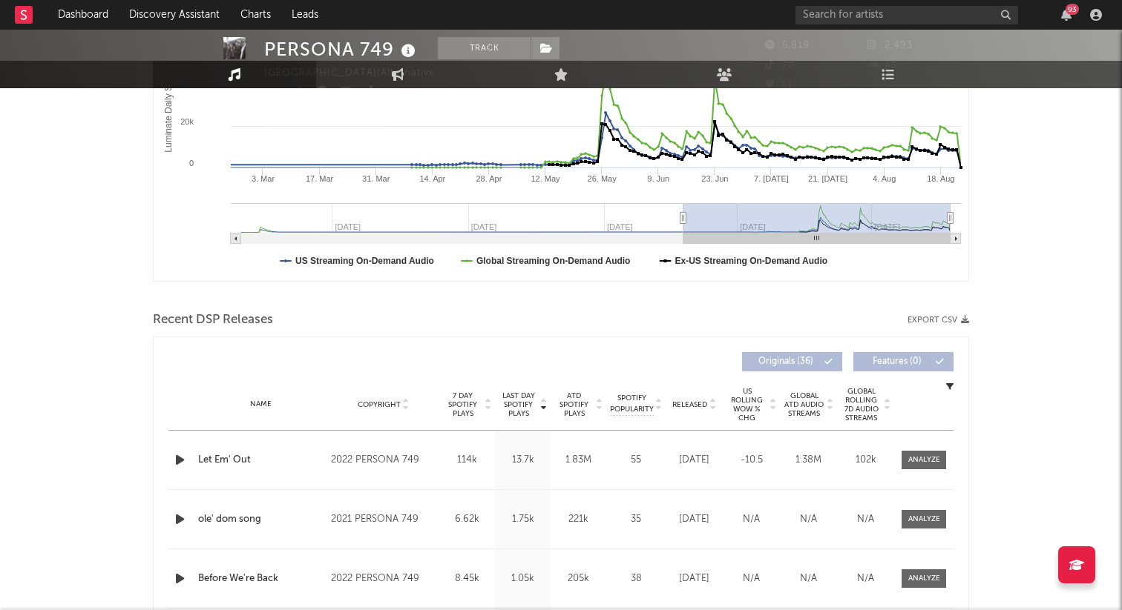
scroll to position [393, 0]
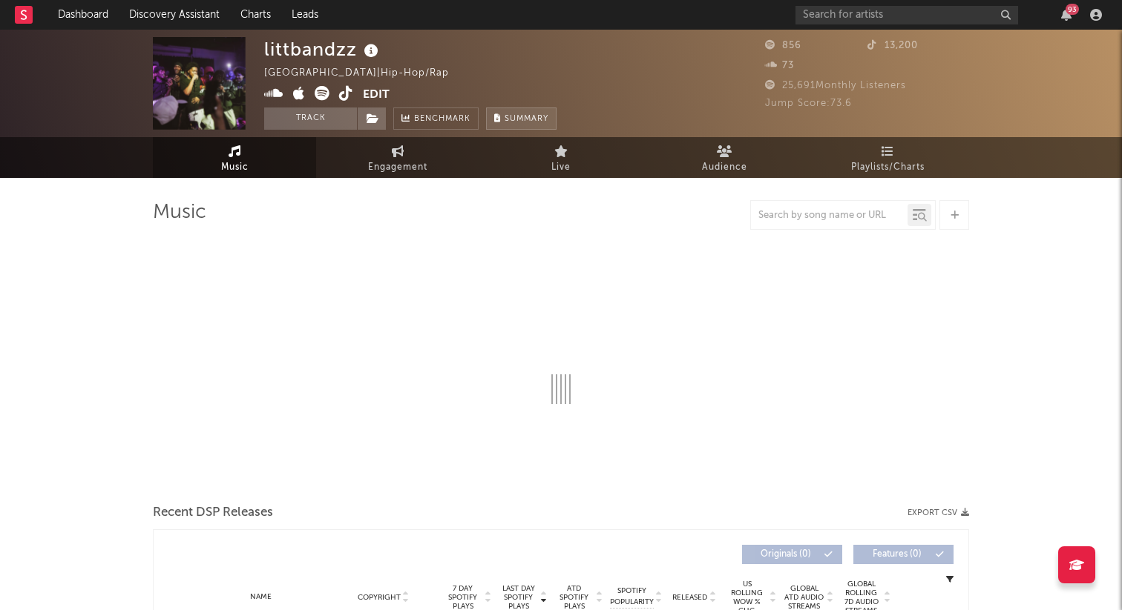
select select "1w"
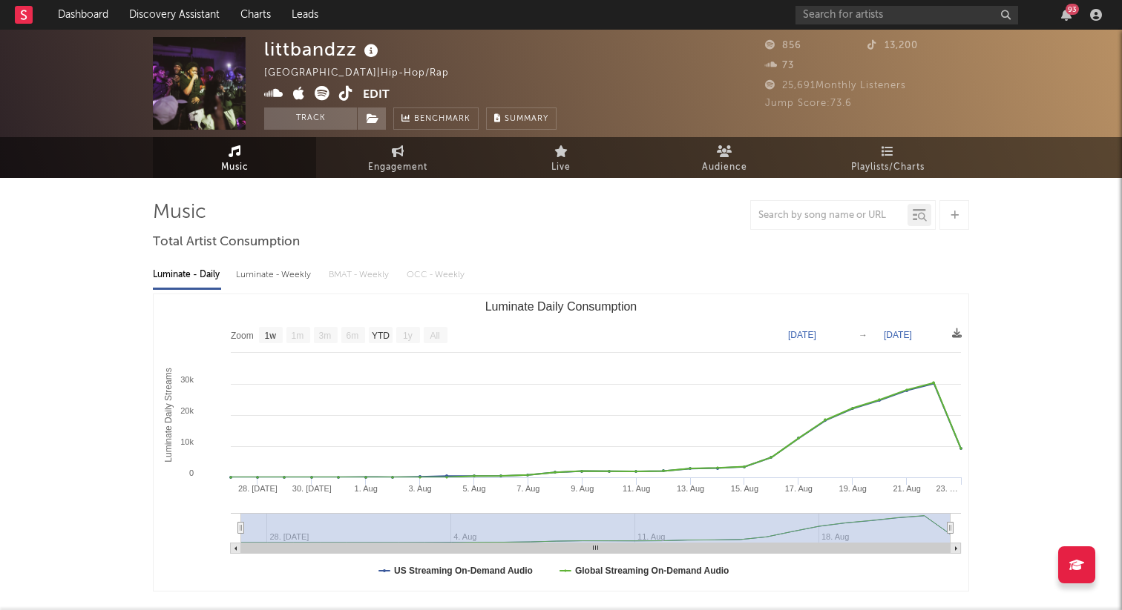
click at [340, 49] on div "littbandzz" at bounding box center [323, 49] width 118 height 24
copy div "littbandzz"
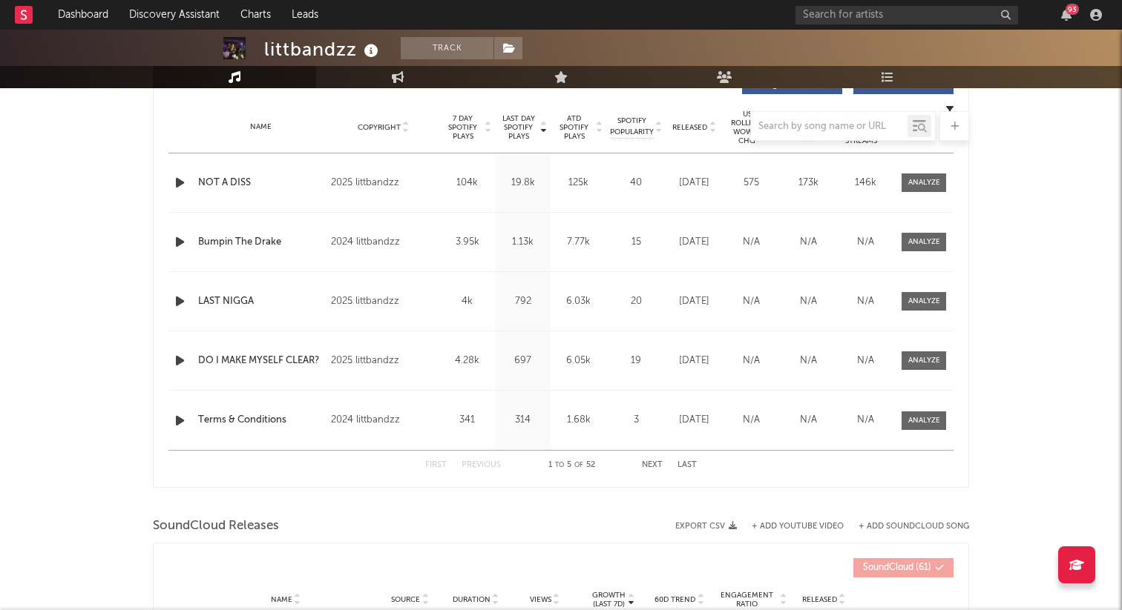
select select "1w"
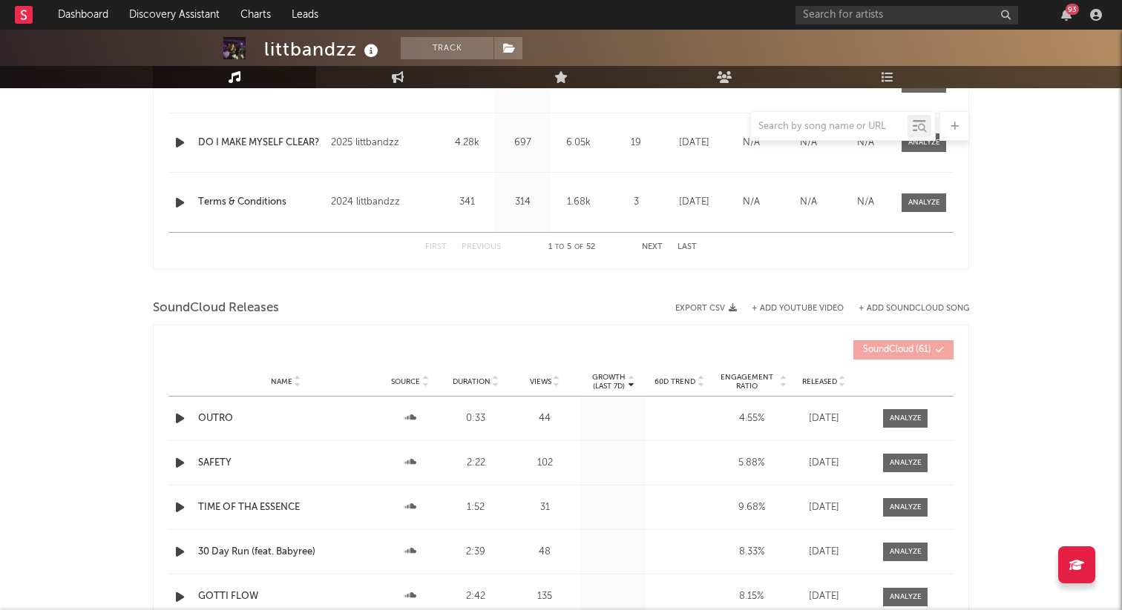
scroll to position [642, 0]
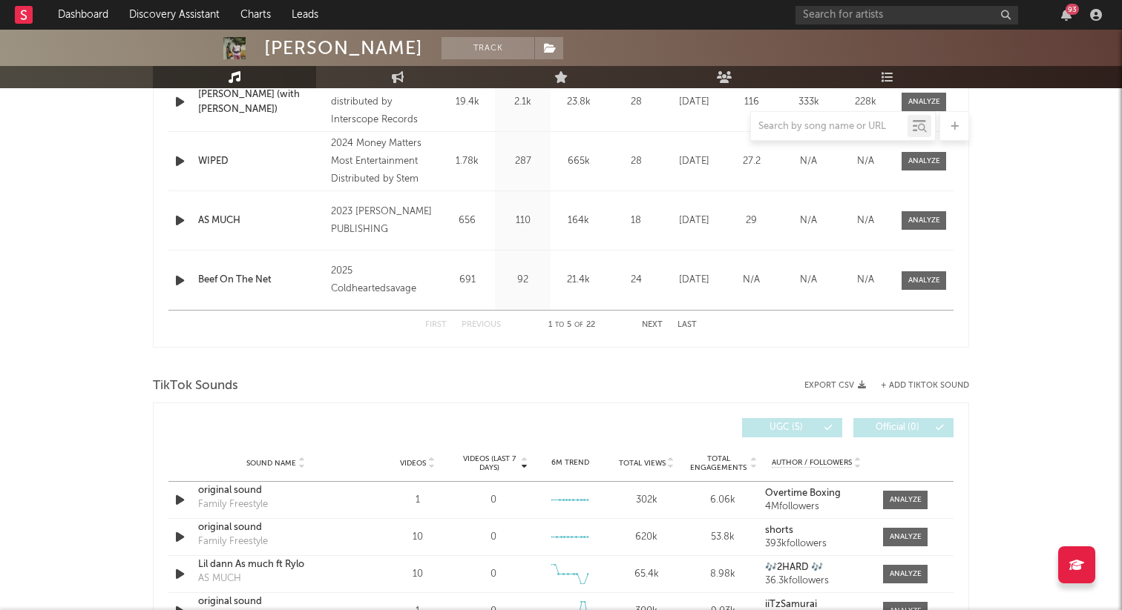
select select "6m"
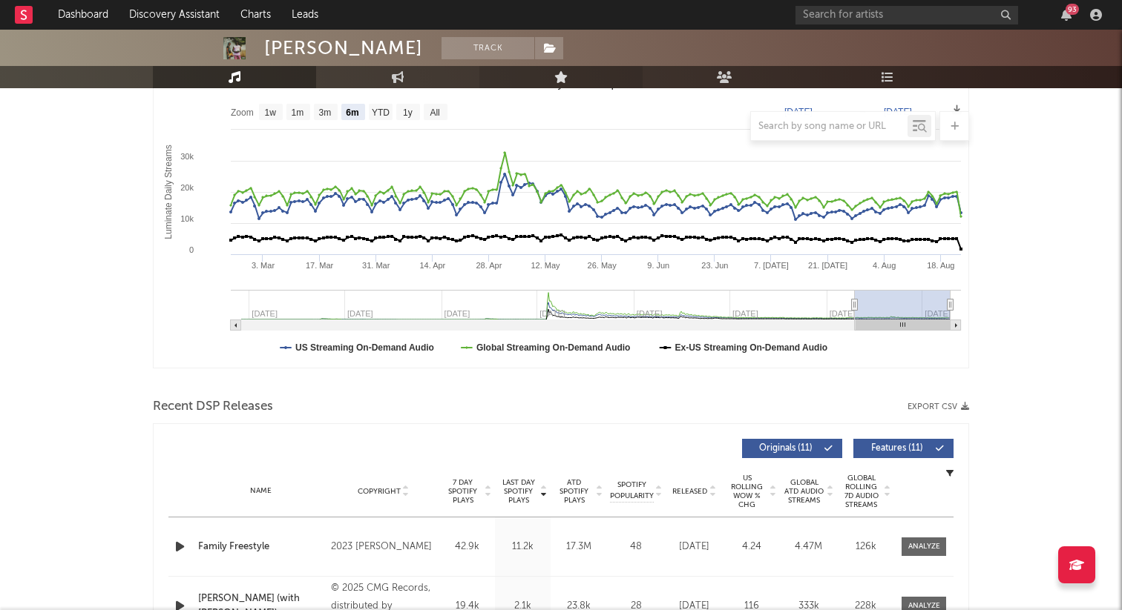
scroll to position [90, 0]
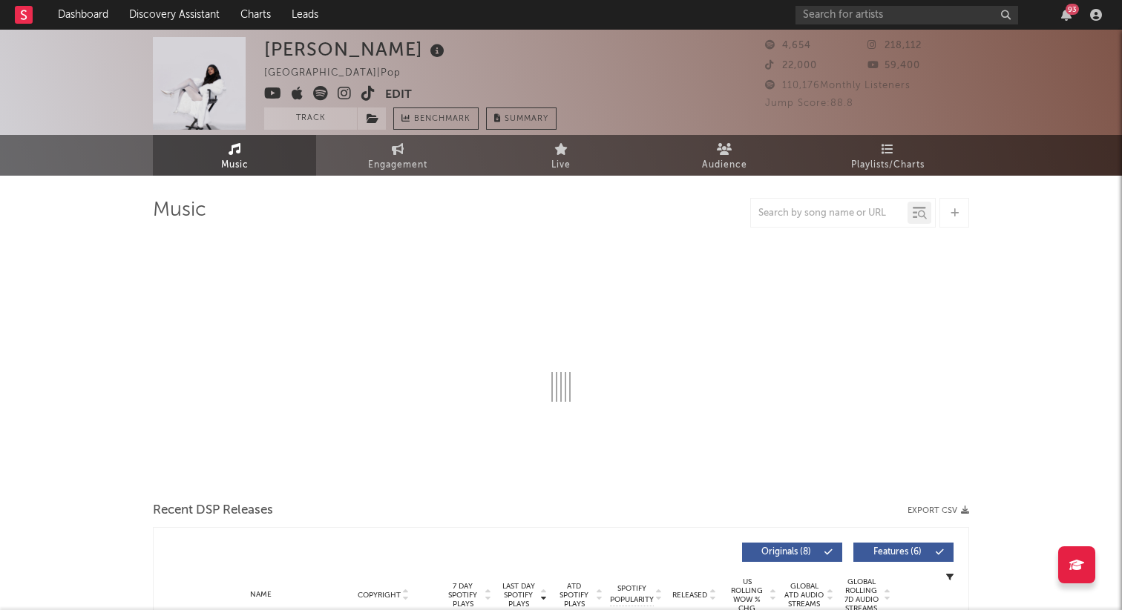
select select "1w"
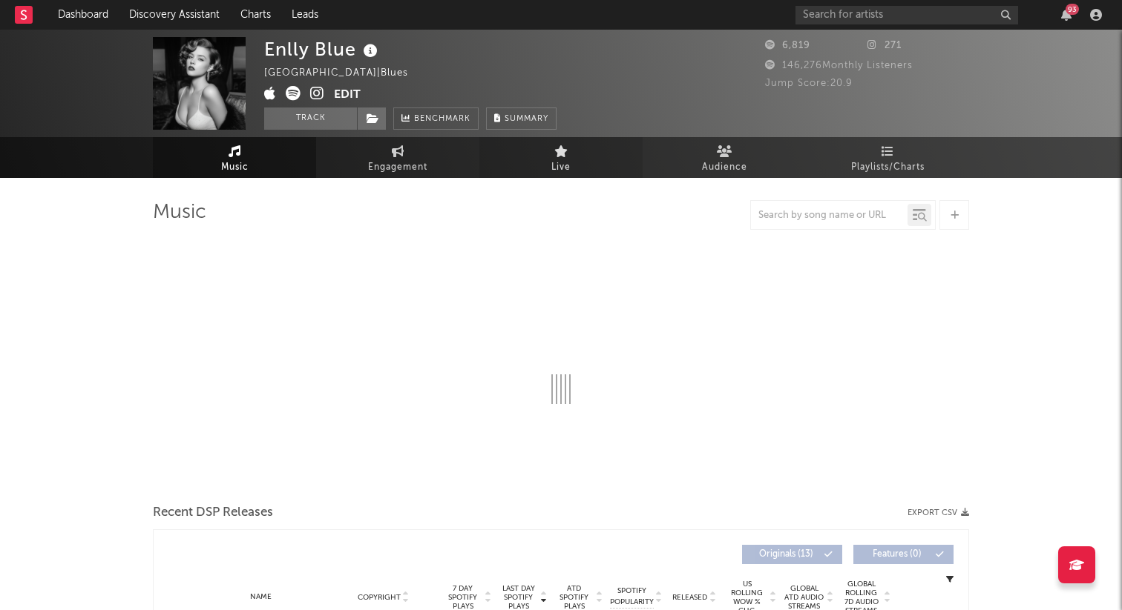
select select "1w"
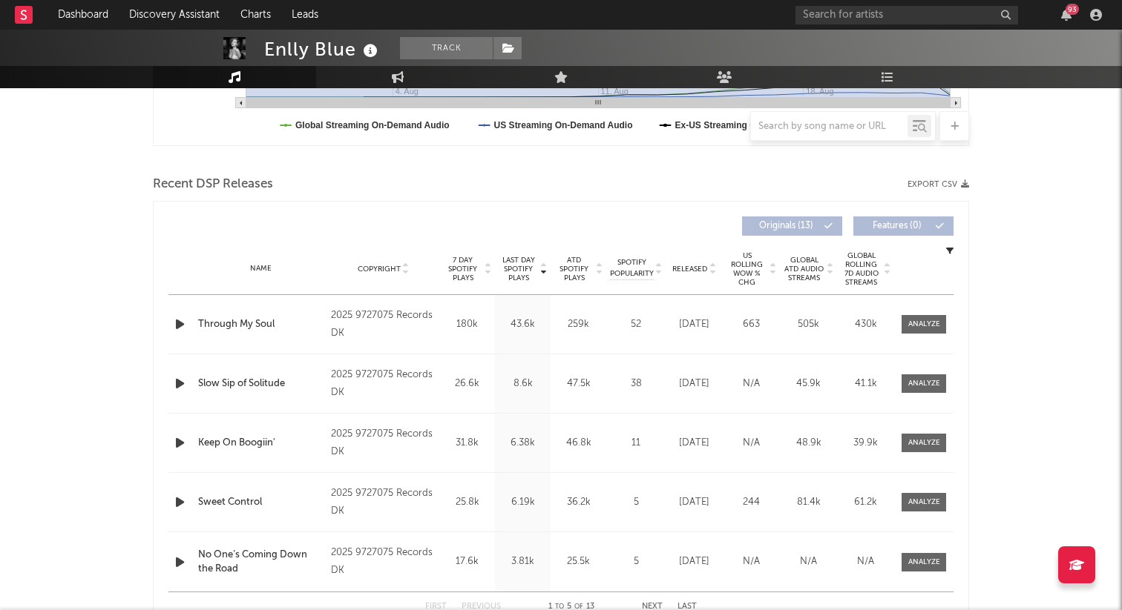
scroll to position [557, 0]
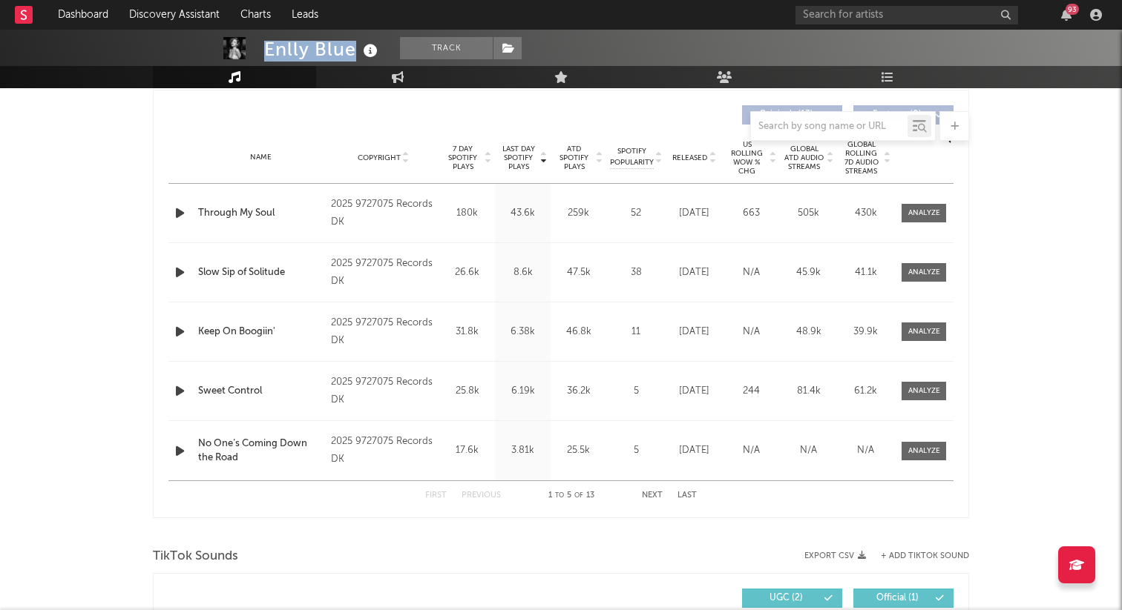
drag, startPoint x: 355, startPoint y: 47, endPoint x: 261, endPoint y: 50, distance: 94.2
click at [261, 50] on div "Enlly Blue Track [GEOGRAPHIC_DATA] | Blues Edit Track Benchmark Summary 6,819 2…" at bounding box center [561, 14] width 1122 height 148
copy div "Enlly Blue"
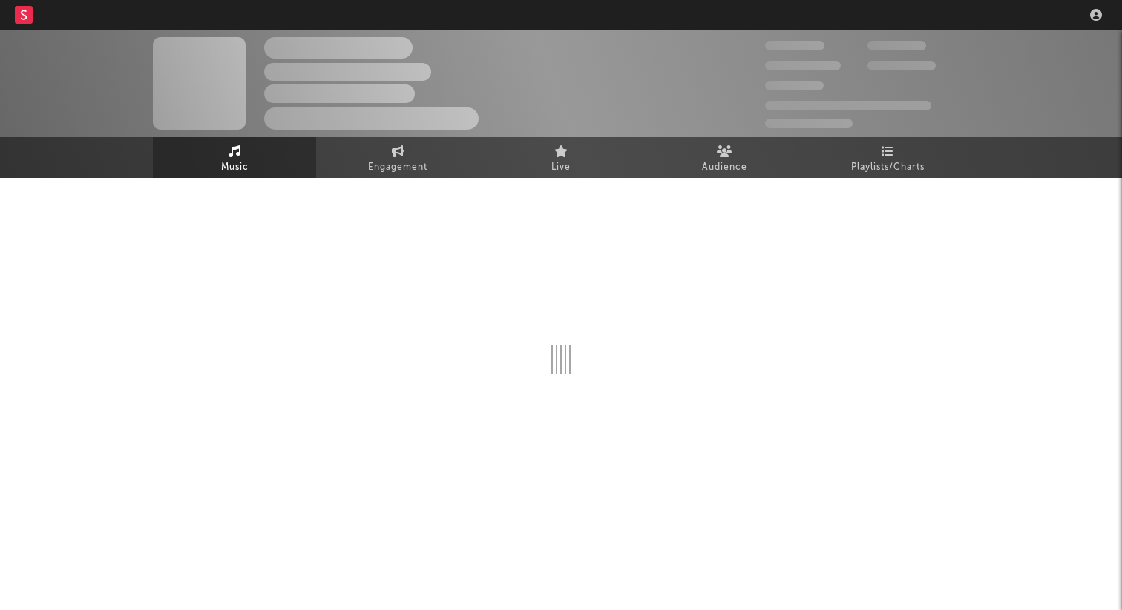
select select "1w"
